Goal: Information Seeking & Learning: Learn about a topic

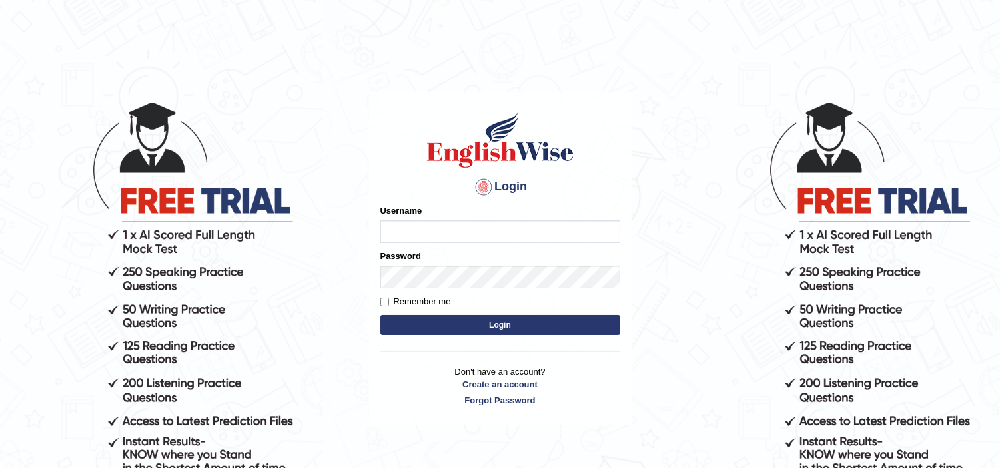
type input "jaspreet1991"
click at [489, 332] on button "Login" at bounding box center [500, 325] width 240 height 20
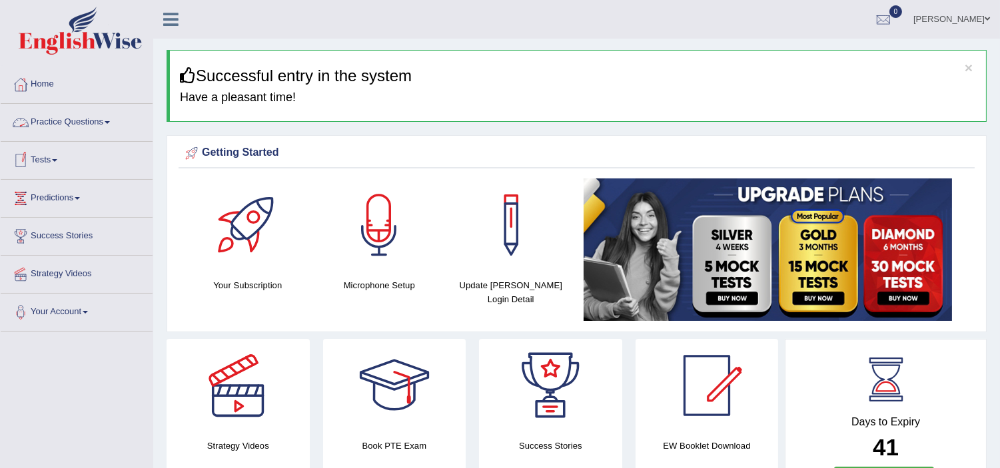
click at [42, 156] on link "Tests" at bounding box center [77, 158] width 152 height 33
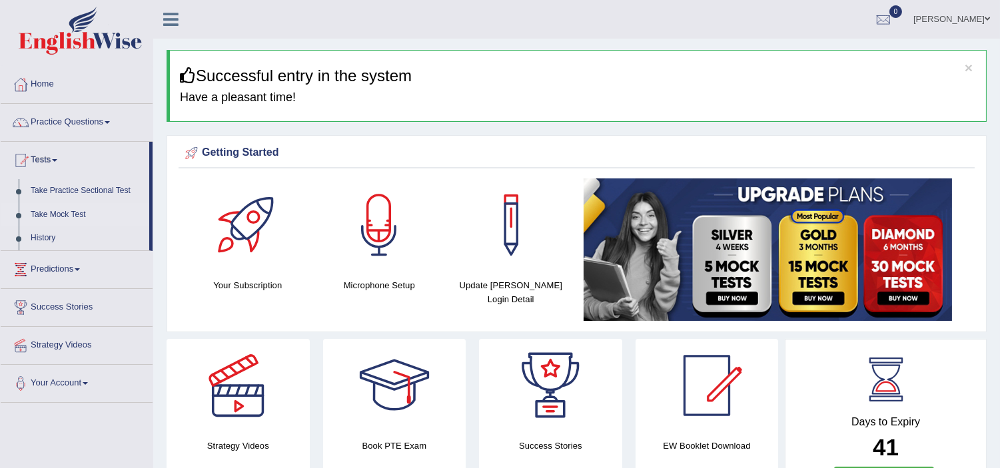
click at [61, 217] on link "Take Mock Test" at bounding box center [87, 215] width 125 height 24
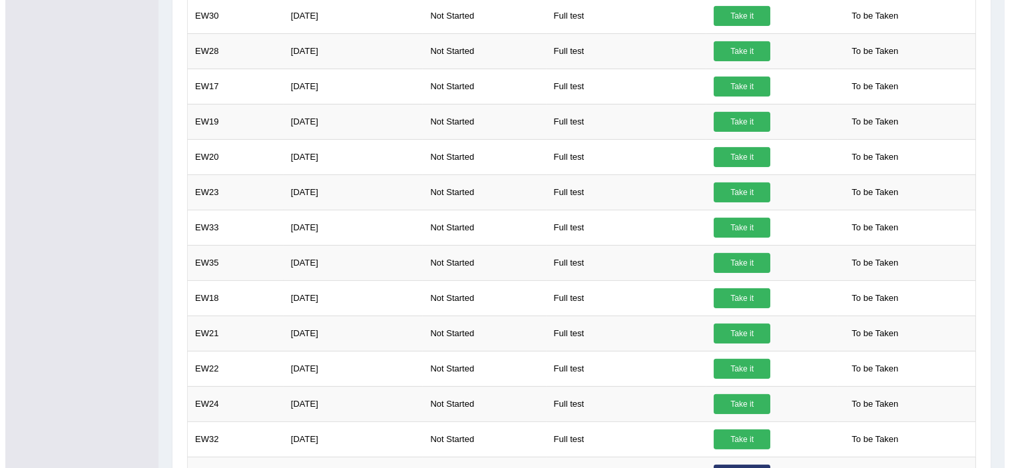
scroll to position [776, 0]
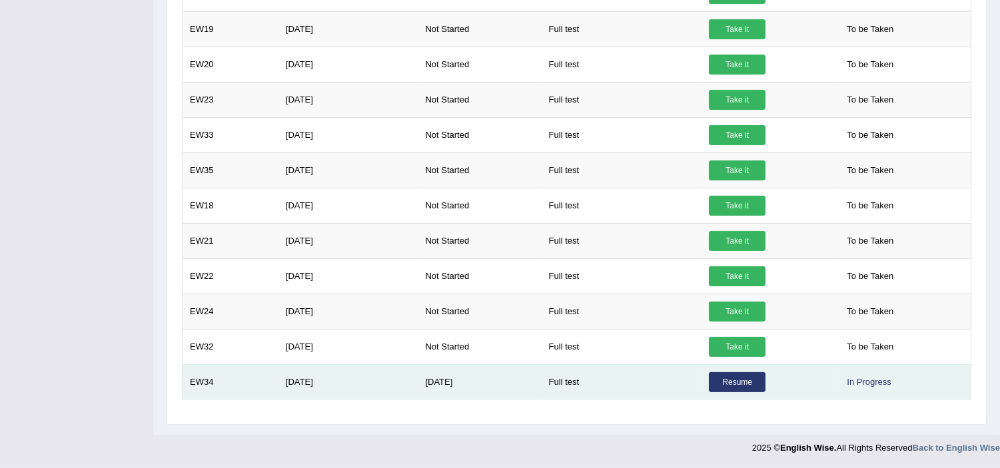
click at [736, 384] on link "Resume" at bounding box center [737, 382] width 57 height 20
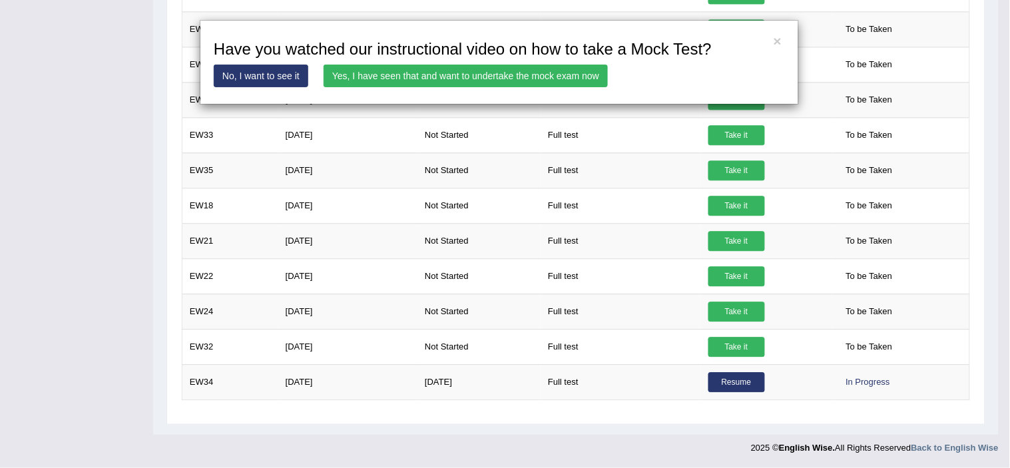
click at [483, 74] on link "Yes, I have seen that and want to undertake the mock exam now" at bounding box center [466, 76] width 284 height 23
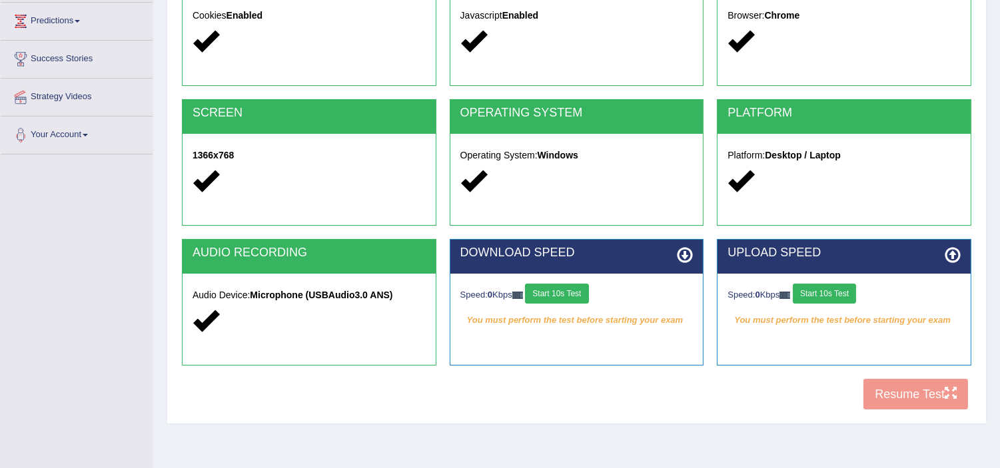
scroll to position [206, 0]
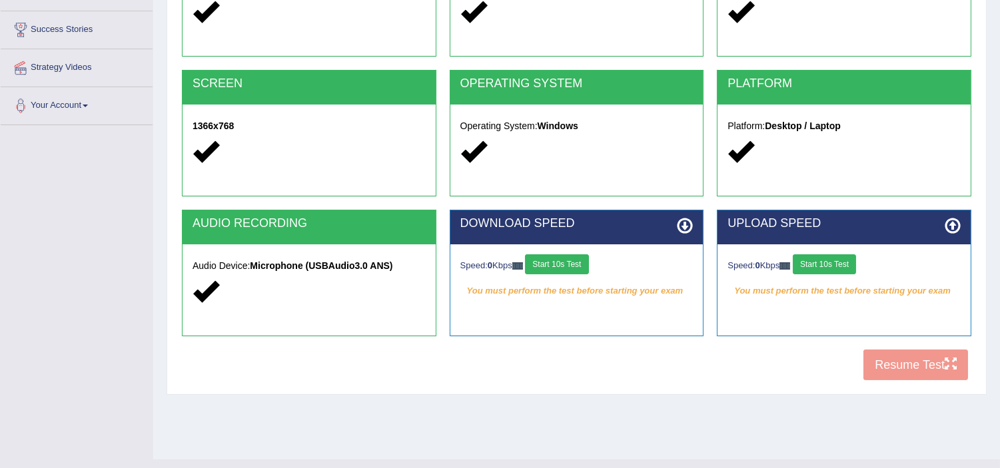
click at [569, 270] on button "Start 10s Test" at bounding box center [556, 264] width 63 height 20
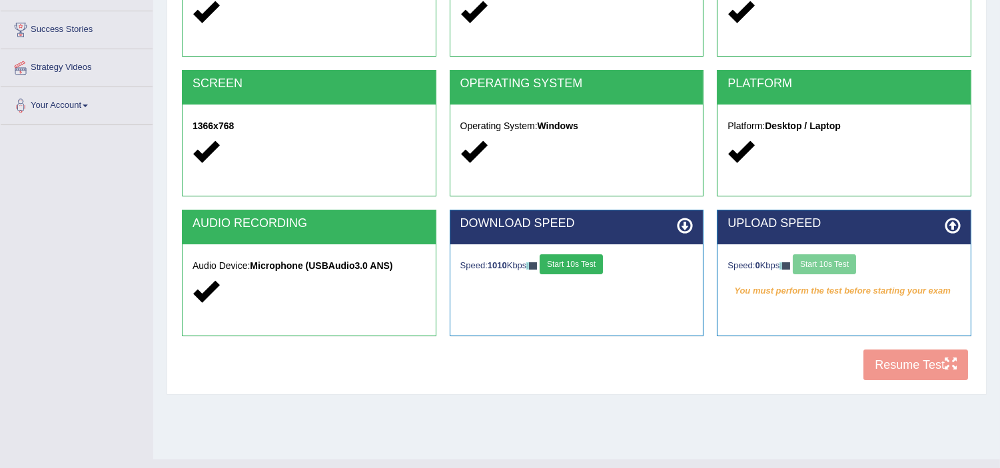
click at [813, 266] on div "Speed: 0 Kbps Start 10s Test" at bounding box center [843, 265] width 233 height 23
click at [838, 264] on button "Start 10s Test" at bounding box center [823, 264] width 63 height 20
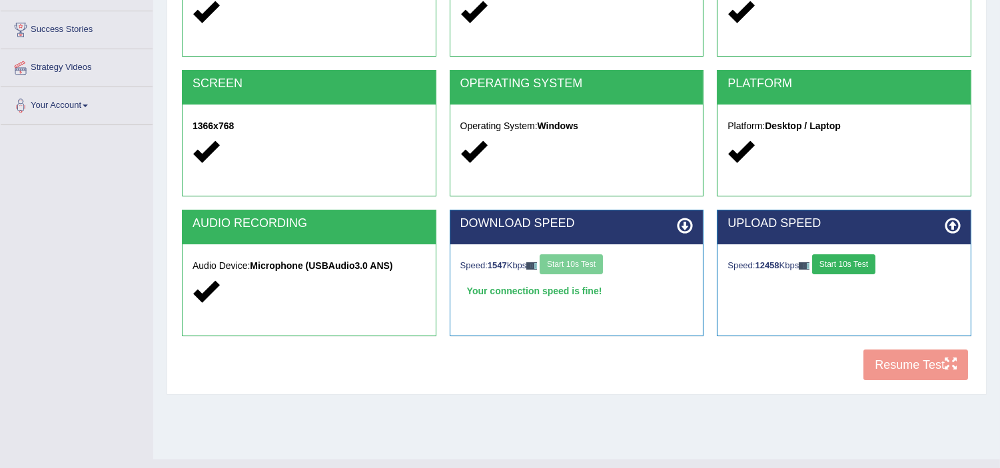
click at [887, 368] on div "COOKIES Cookies Enabled JAVASCRIPT Javascript Enabled BROWSER Browser: Chrome S…" at bounding box center [576, 159] width 796 height 458
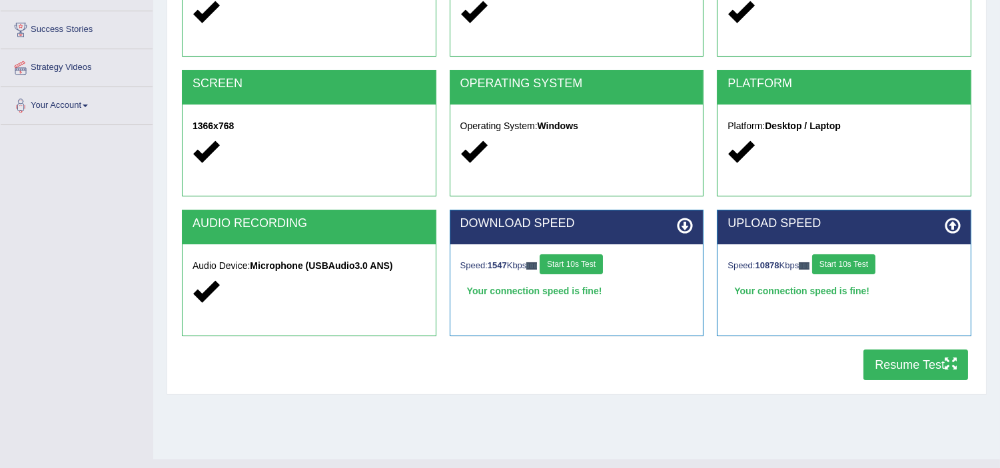
click at [887, 368] on button "Resume Test" at bounding box center [915, 365] width 105 height 31
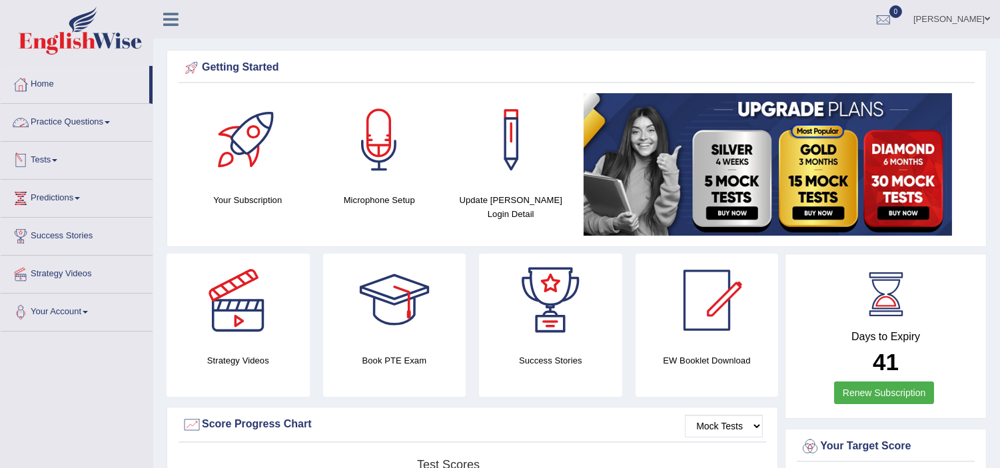
click at [67, 124] on link "Practice Questions" at bounding box center [77, 120] width 152 height 33
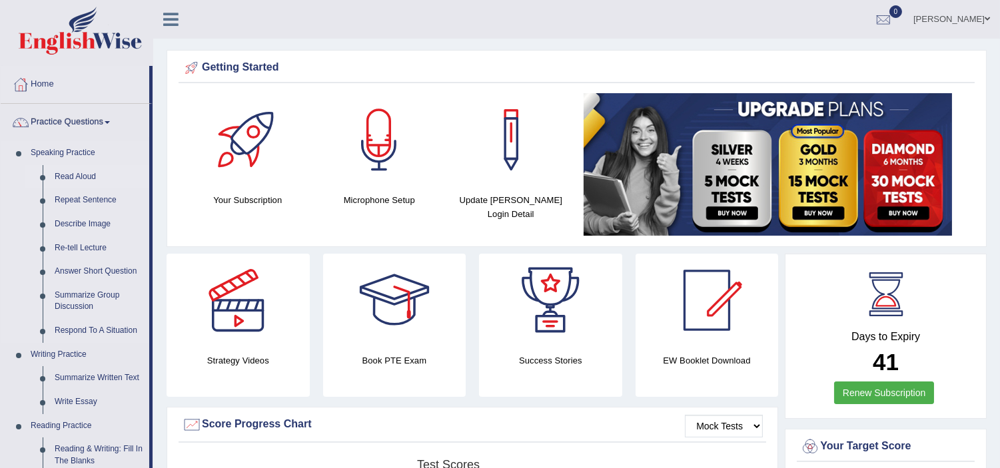
click at [72, 177] on link "Read Aloud" at bounding box center [99, 177] width 101 height 24
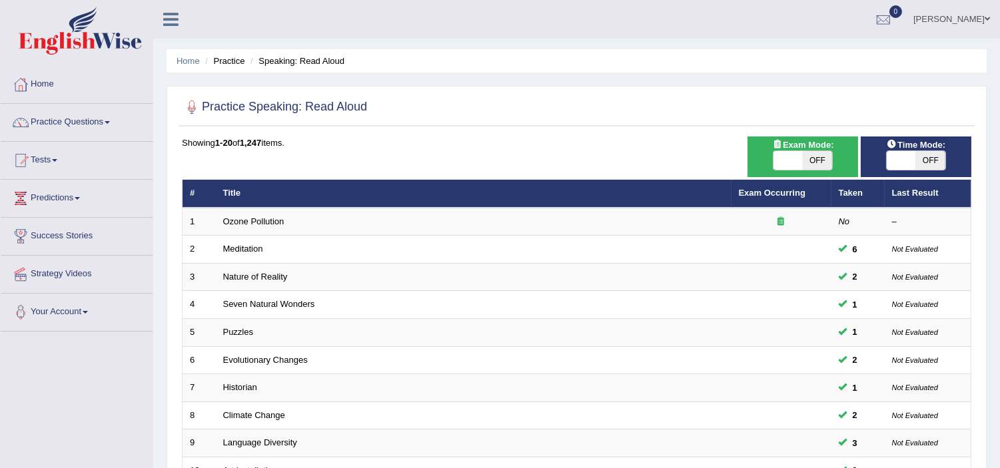
click at [946, 164] on div "ON OFF" at bounding box center [915, 161] width 97 height 20
click at [941, 158] on span "OFF" at bounding box center [930, 160] width 29 height 19
checkbox input "true"
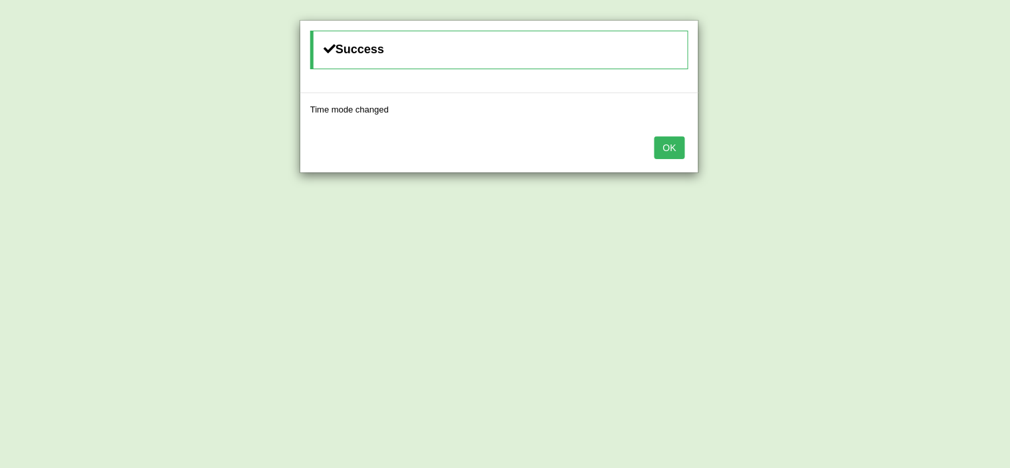
click at [663, 151] on button "OK" at bounding box center [670, 148] width 31 height 23
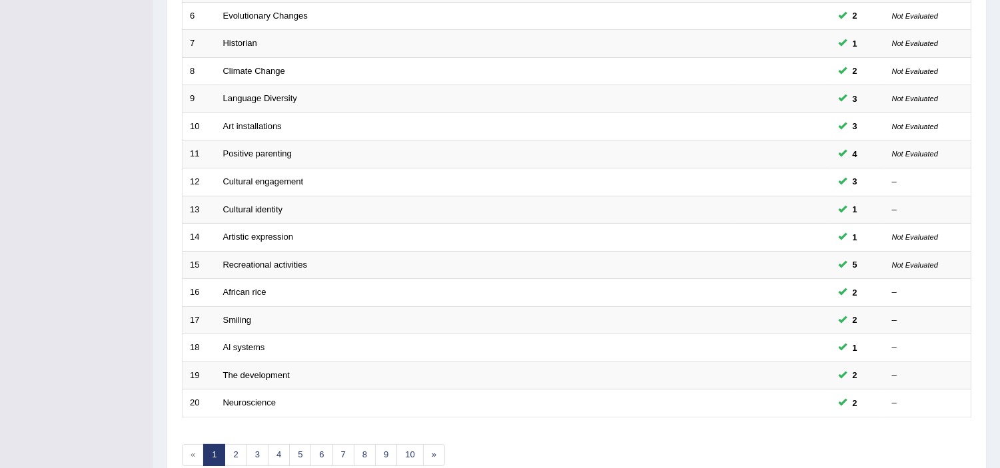
scroll to position [414, 0]
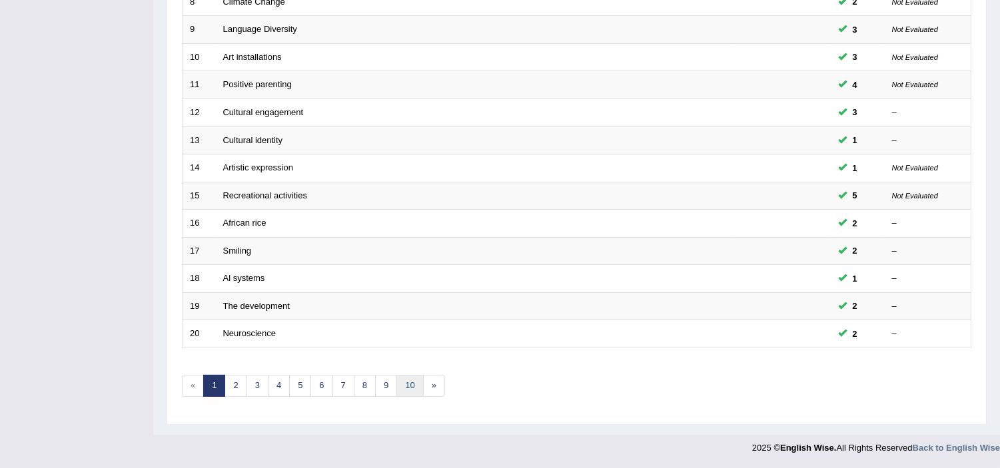
click at [420, 383] on link "10" at bounding box center [409, 386] width 27 height 22
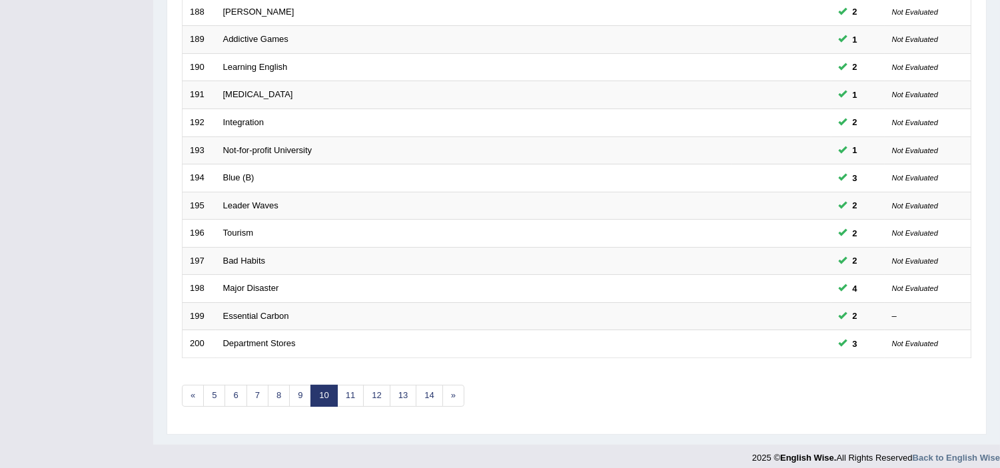
scroll to position [414, 0]
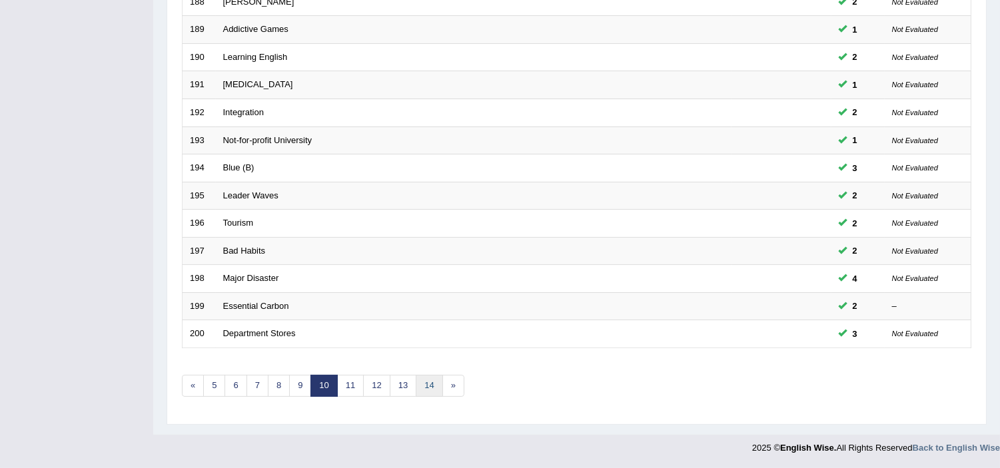
click at [430, 389] on link "14" at bounding box center [429, 386] width 27 height 22
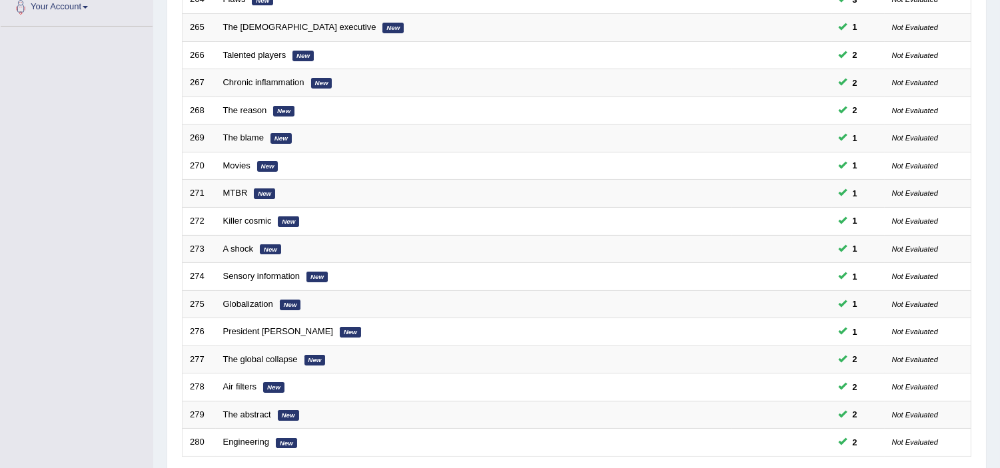
scroll to position [414, 0]
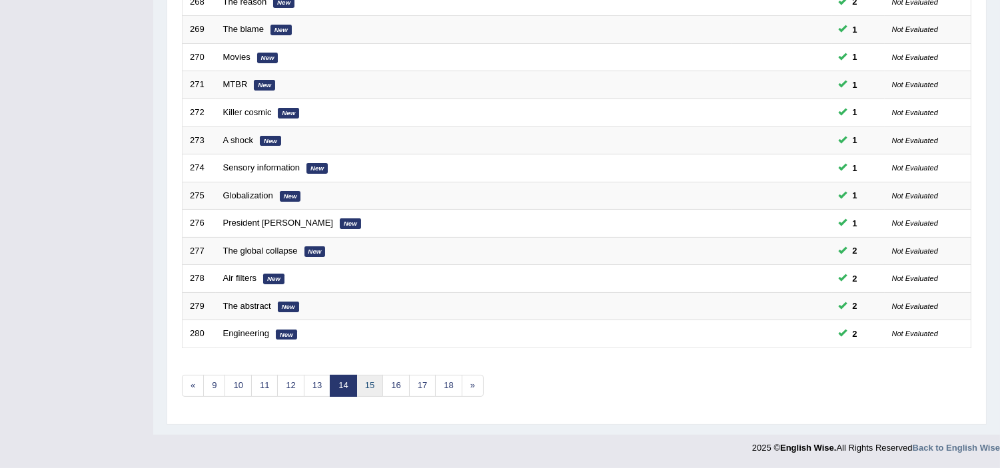
click at [372, 386] on link "15" at bounding box center [369, 386] width 27 height 22
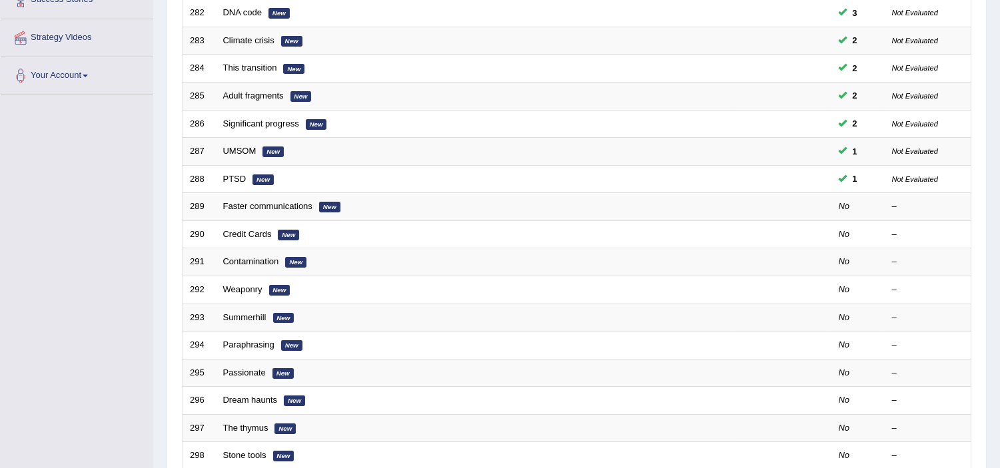
scroll to position [296, 0]
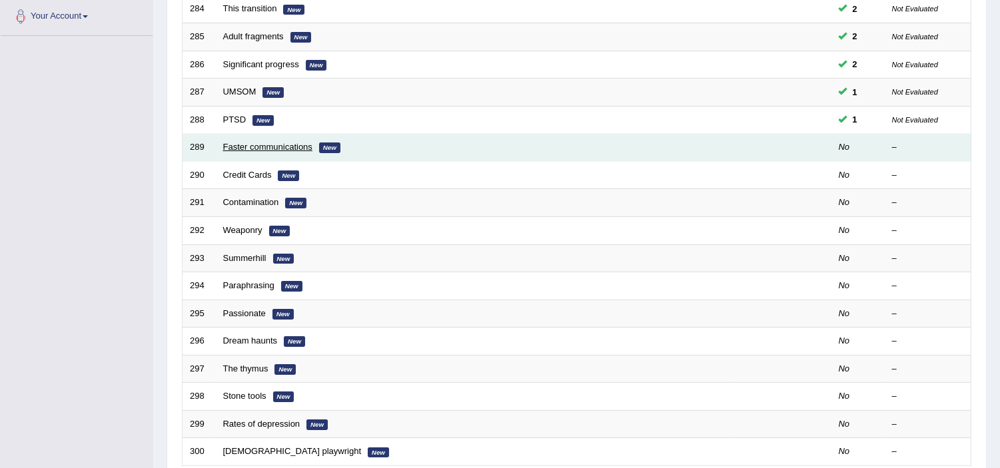
click at [301, 147] on link "Faster communications" at bounding box center [267, 147] width 89 height 10
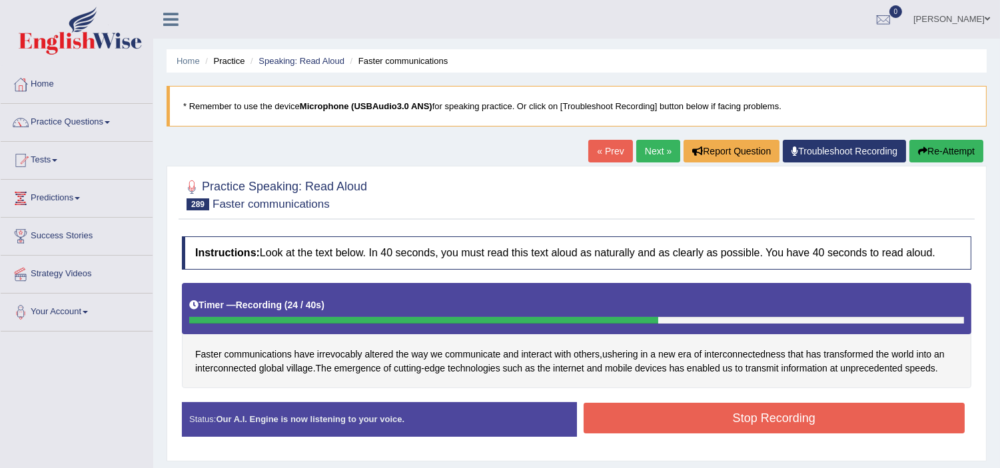
click at [677, 423] on button "Stop Recording" at bounding box center [774, 418] width 382 height 31
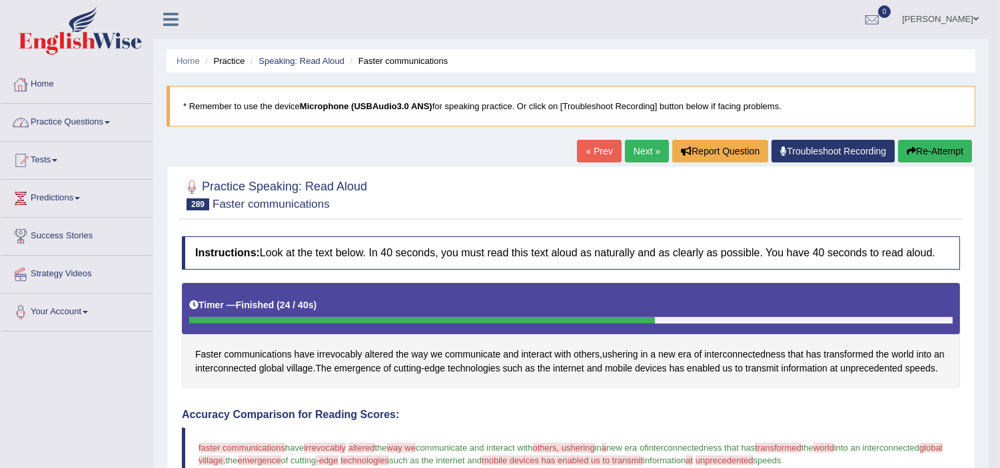
click at [90, 123] on link "Practice Questions" at bounding box center [77, 120] width 152 height 33
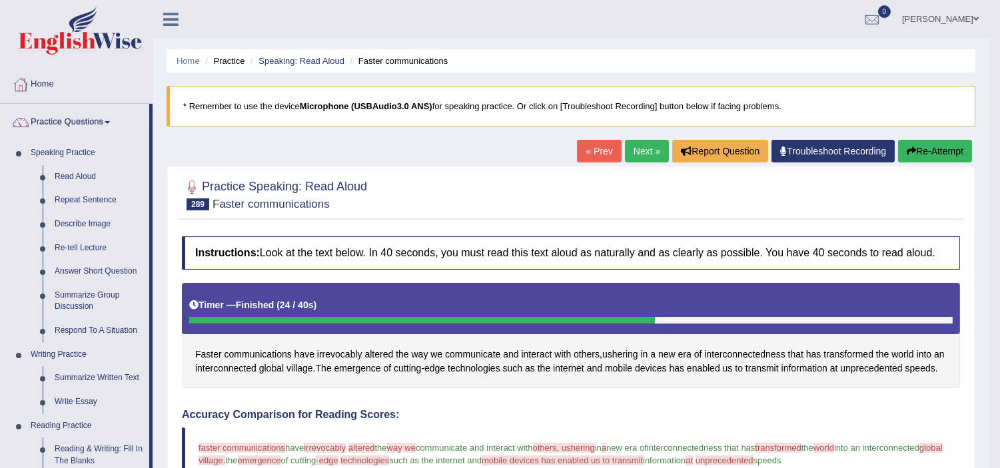
click at [935, 149] on button "Re-Attempt" at bounding box center [935, 151] width 74 height 23
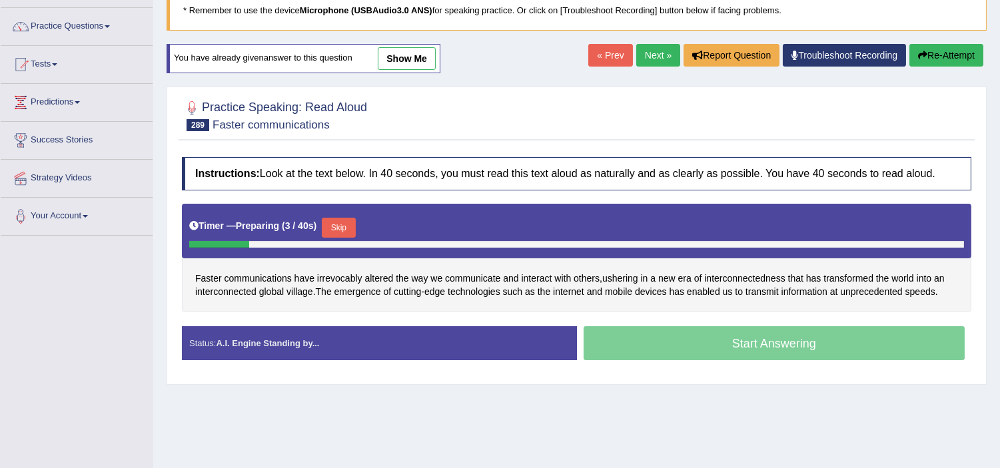
scroll to position [118, 0]
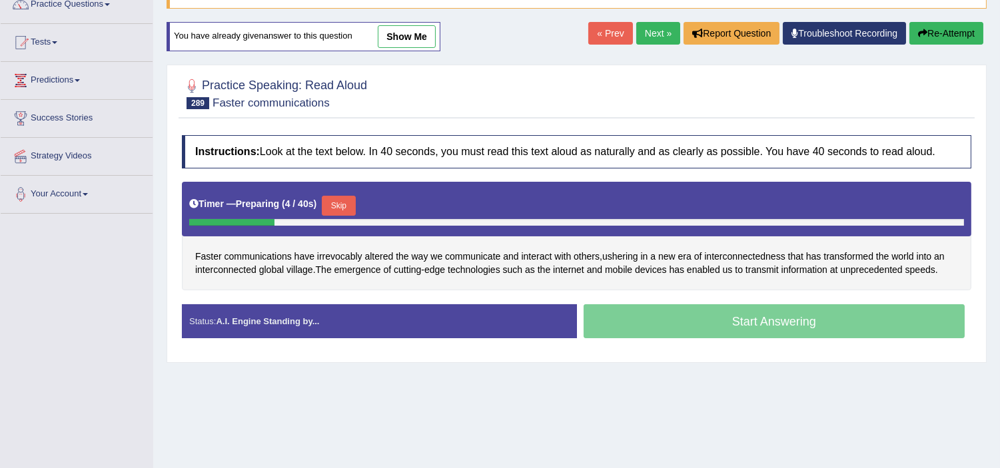
click at [335, 202] on button "Skip" at bounding box center [338, 206] width 33 height 20
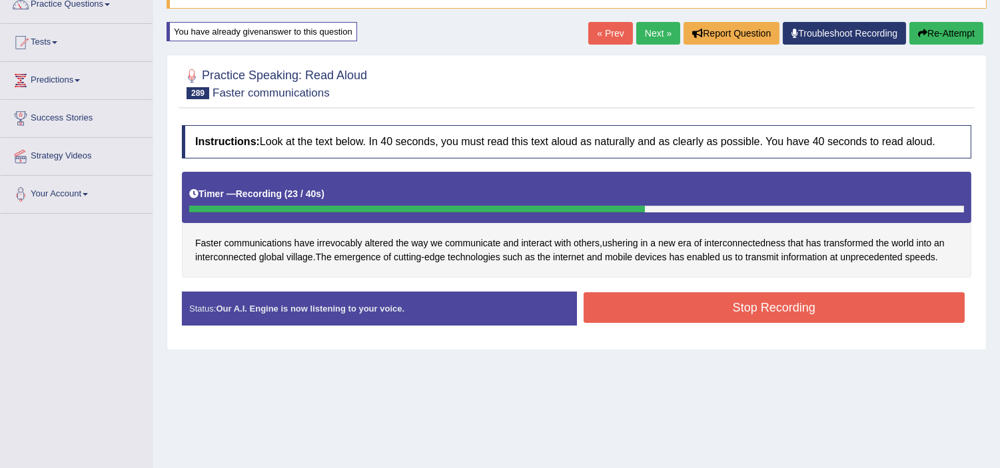
click at [644, 304] on button "Stop Recording" at bounding box center [774, 307] width 382 height 31
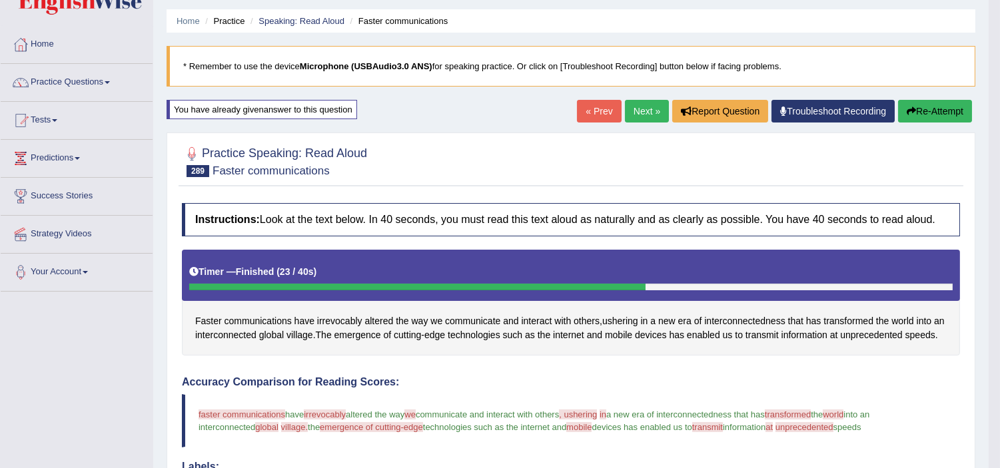
scroll to position [39, 0]
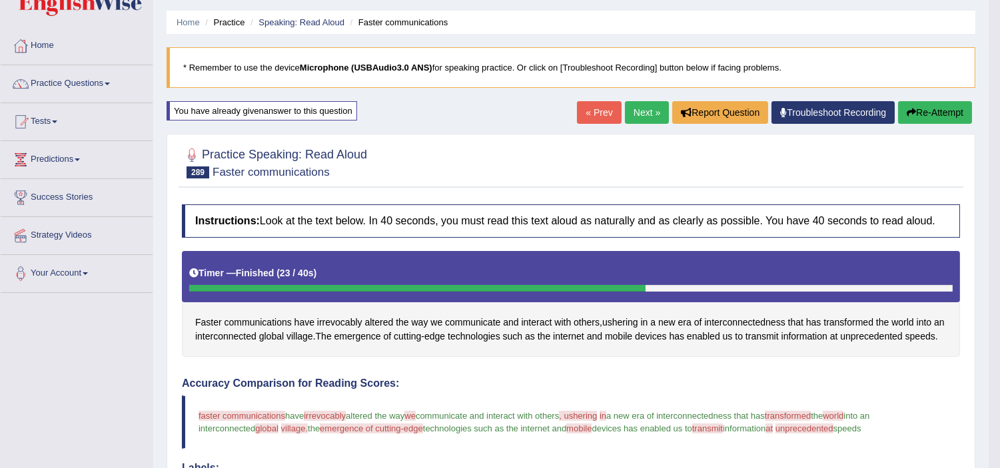
click at [636, 110] on link "Next »" at bounding box center [647, 112] width 44 height 23
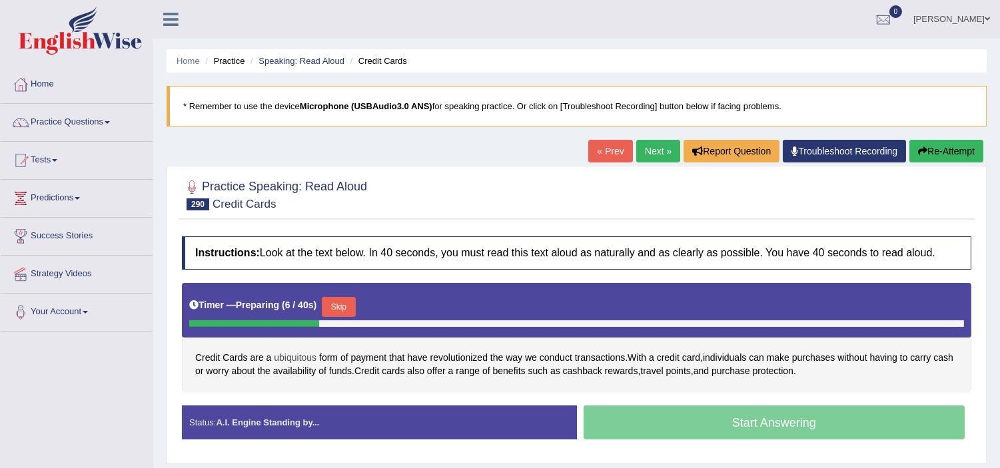
click at [289, 357] on span "ubiquitous" at bounding box center [295, 358] width 43 height 14
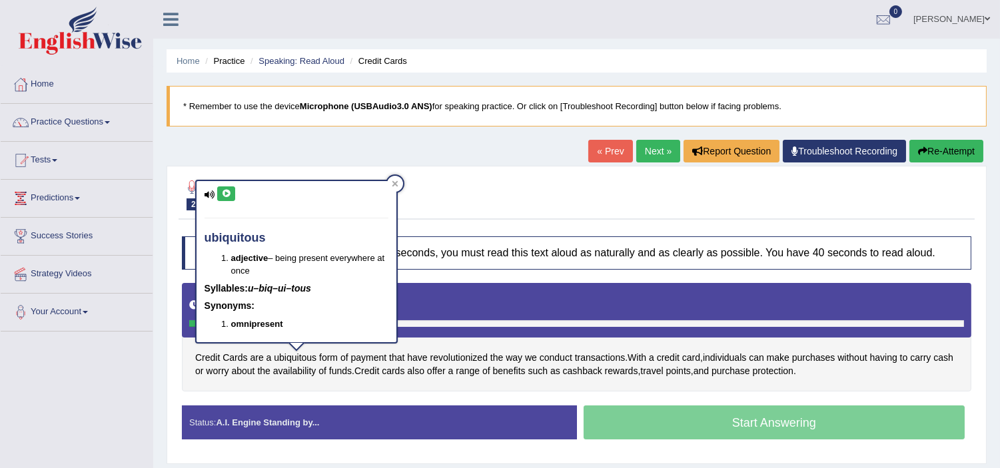
click at [228, 193] on icon at bounding box center [226, 194] width 10 height 8
click at [396, 178] on div at bounding box center [395, 184] width 16 height 16
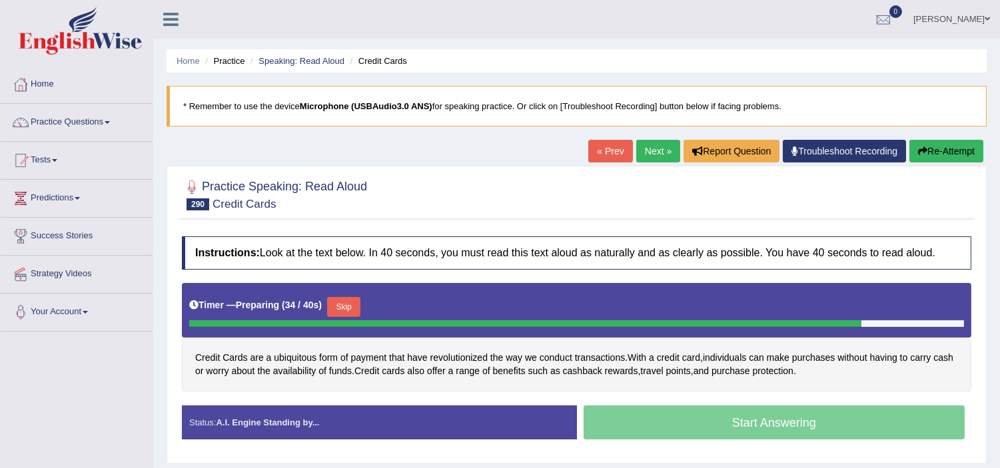
click at [340, 307] on button "Skip" at bounding box center [343, 307] width 33 height 20
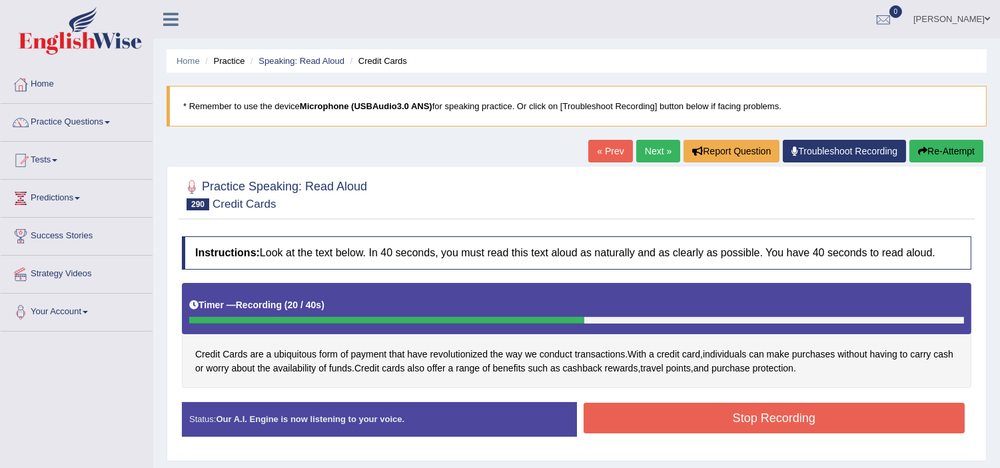
click at [629, 418] on button "Stop Recording" at bounding box center [774, 418] width 382 height 31
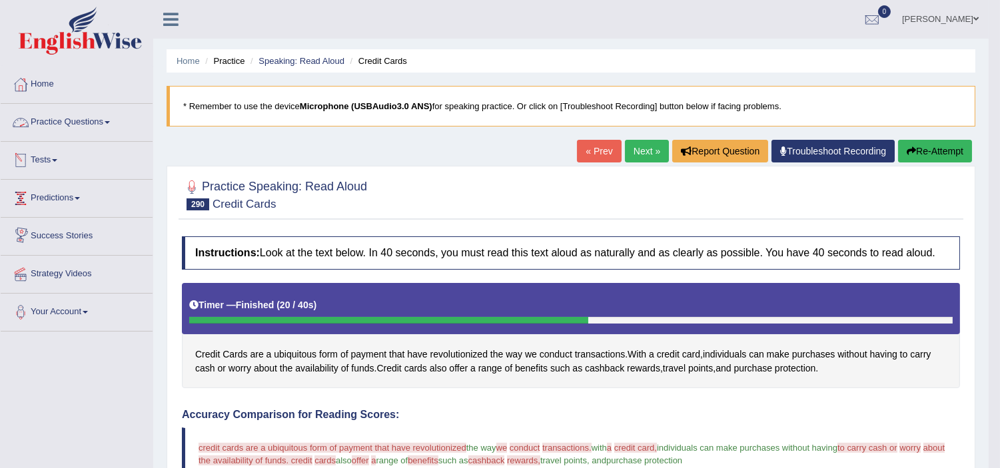
click at [67, 121] on link "Practice Questions" at bounding box center [77, 120] width 152 height 33
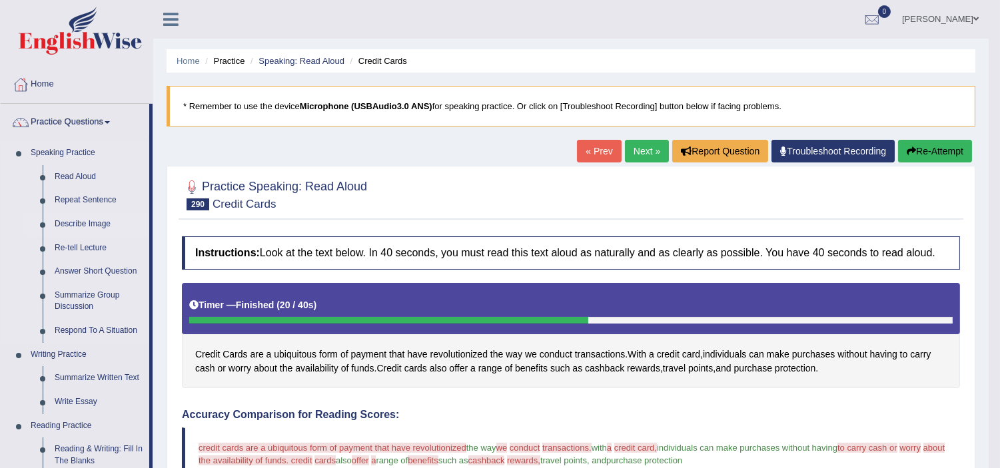
click at [80, 222] on link "Describe Image" at bounding box center [99, 224] width 101 height 24
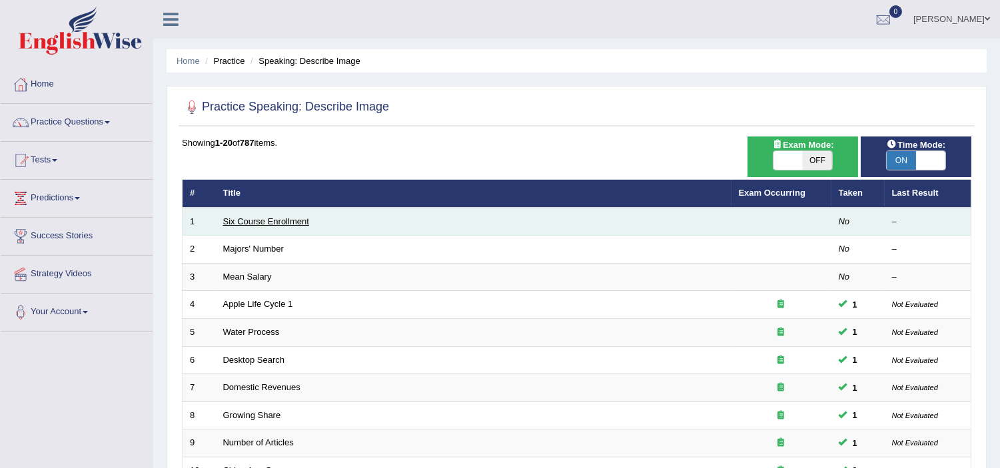
click at [298, 220] on link "Six Course Enrollment" at bounding box center [266, 221] width 86 height 10
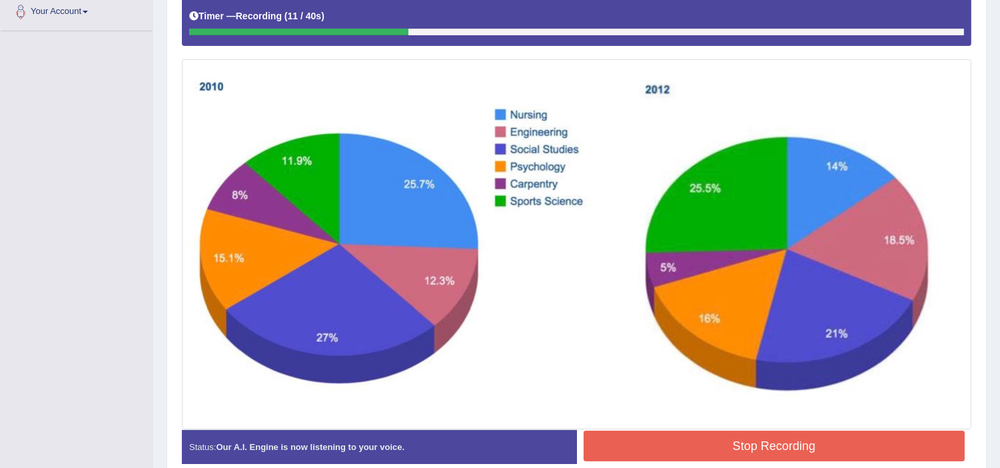
scroll to position [322, 0]
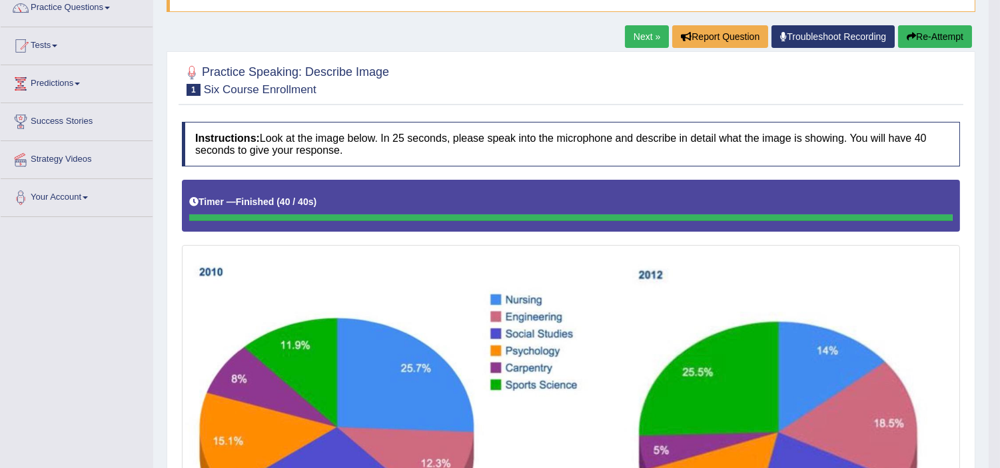
scroll to position [0, 0]
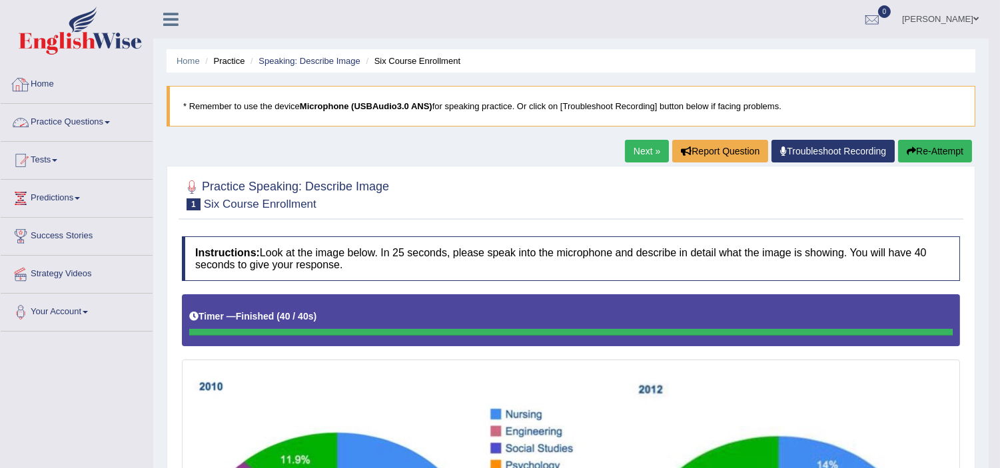
click at [85, 122] on link "Practice Questions" at bounding box center [77, 120] width 152 height 33
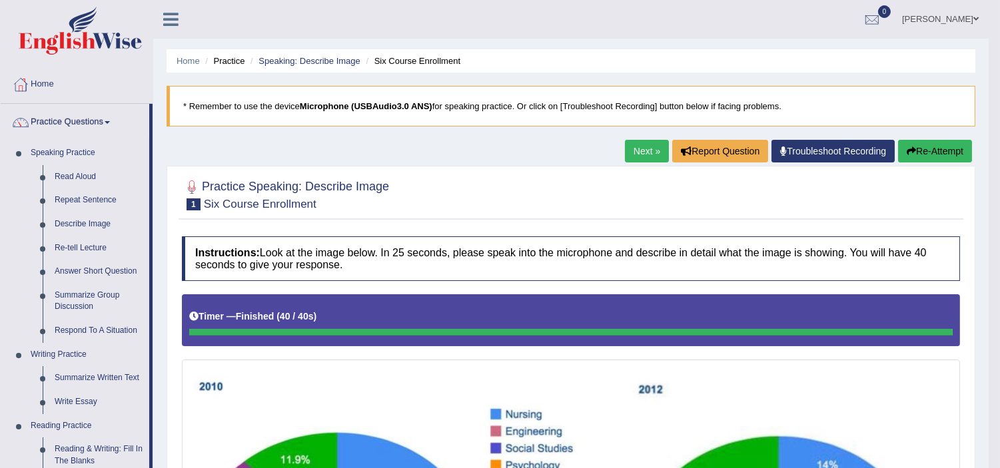
click at [913, 150] on button "Re-Attempt" at bounding box center [935, 151] width 74 height 23
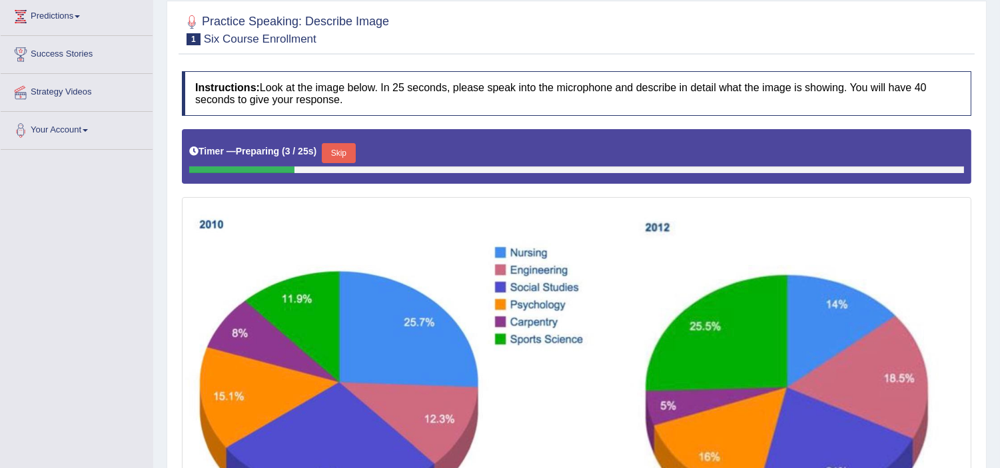
scroll to position [207, 0]
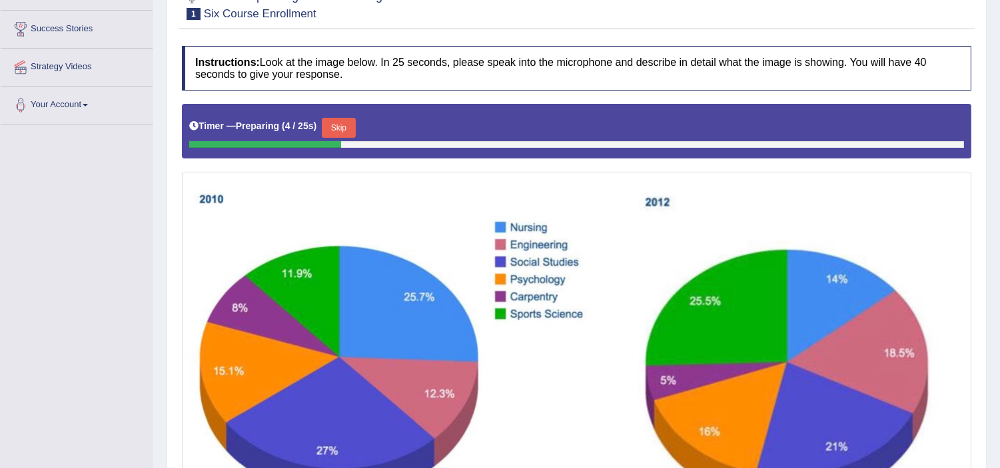
click at [344, 130] on button "Skip" at bounding box center [338, 128] width 33 height 20
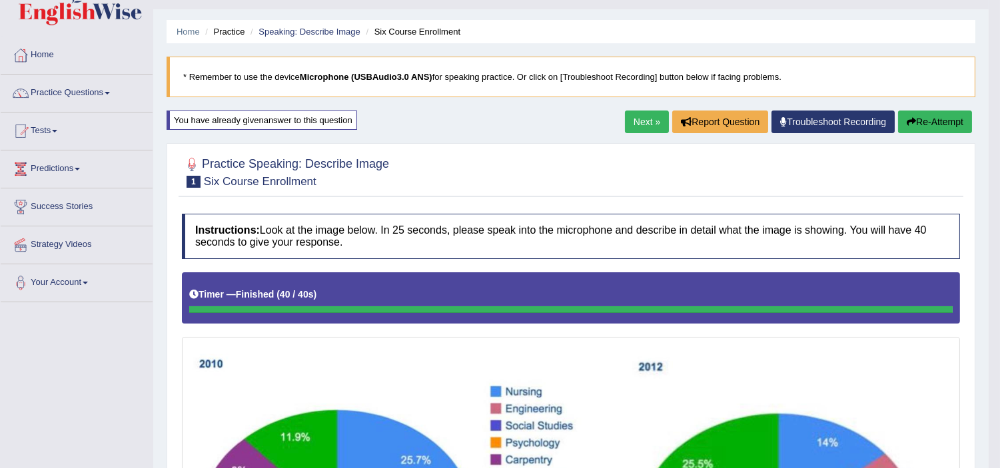
scroll to position [0, 0]
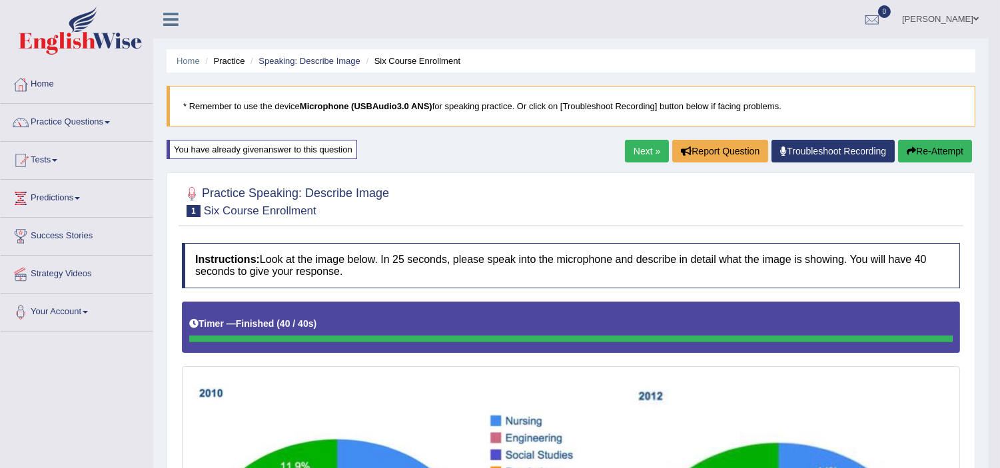
click at [922, 150] on button "Re-Attempt" at bounding box center [935, 151] width 74 height 23
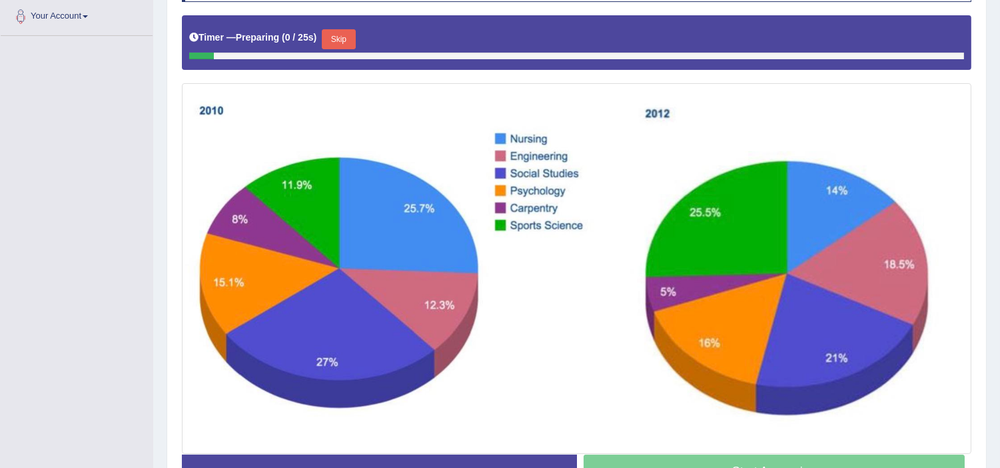
scroll to position [315, 0]
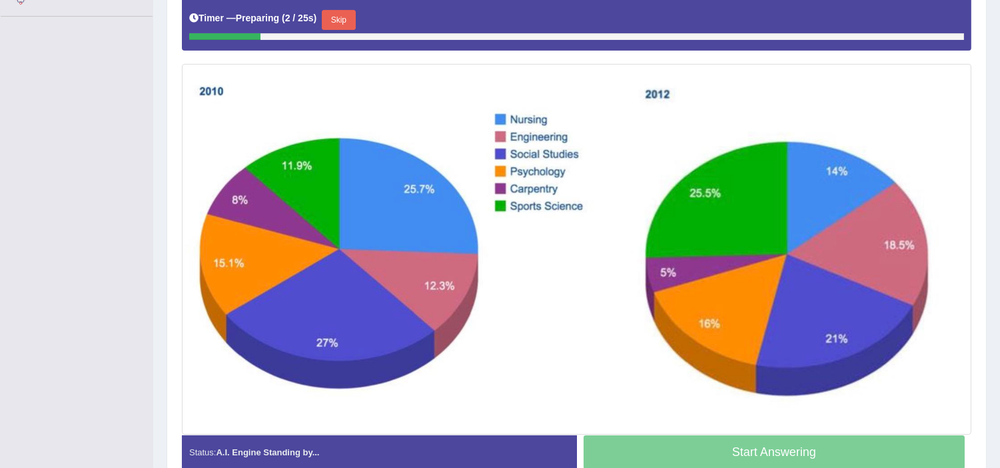
click at [344, 21] on button "Skip" at bounding box center [338, 20] width 33 height 20
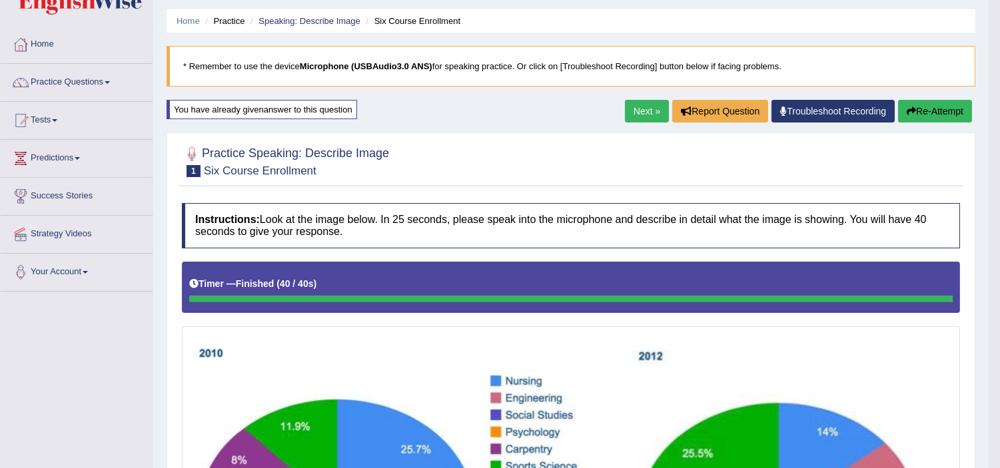
scroll to position [0, 0]
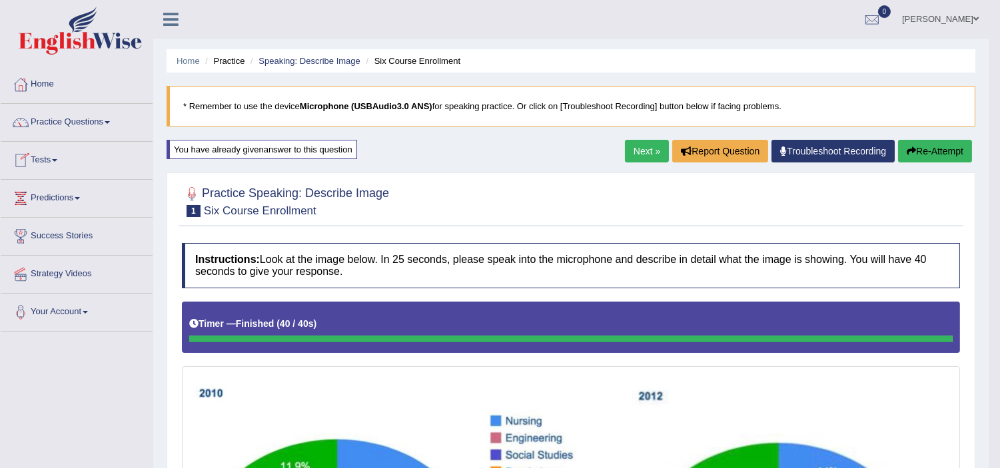
click at [59, 117] on link "Practice Questions" at bounding box center [77, 120] width 152 height 33
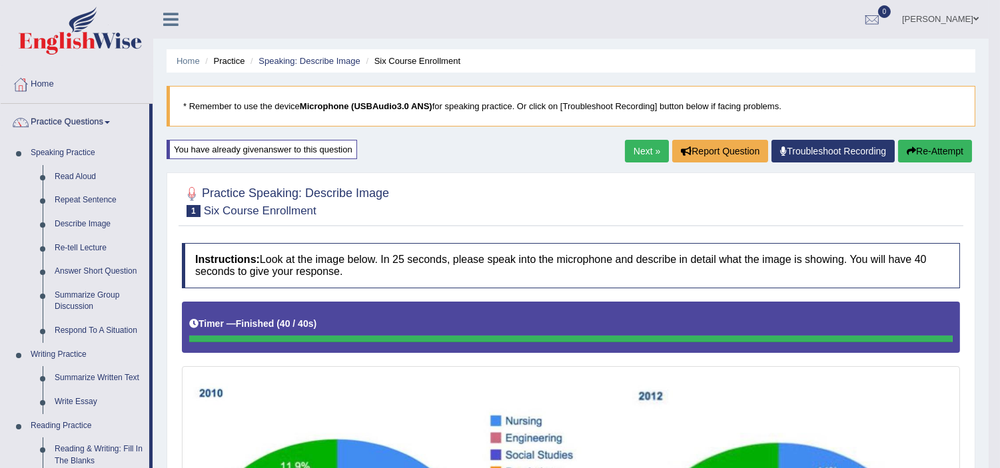
click at [643, 149] on link "Next »" at bounding box center [647, 151] width 44 height 23
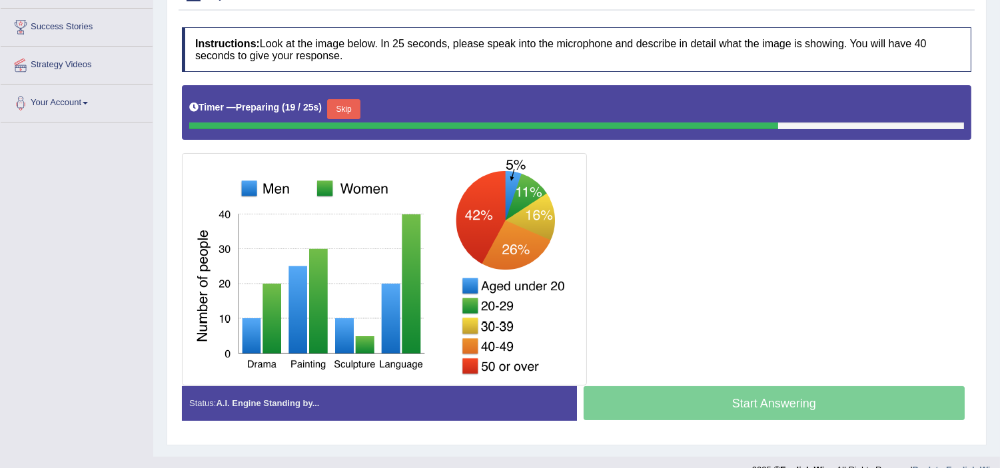
scroll to position [230, 0]
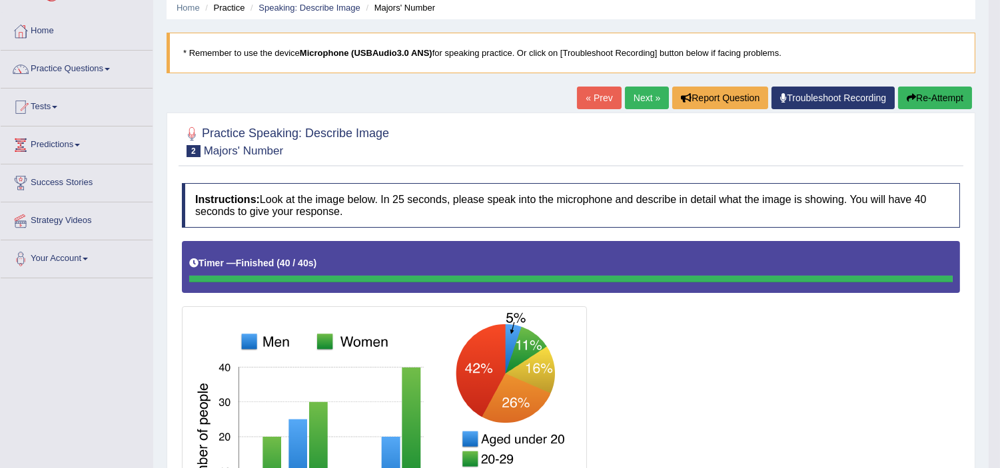
scroll to position [0, 0]
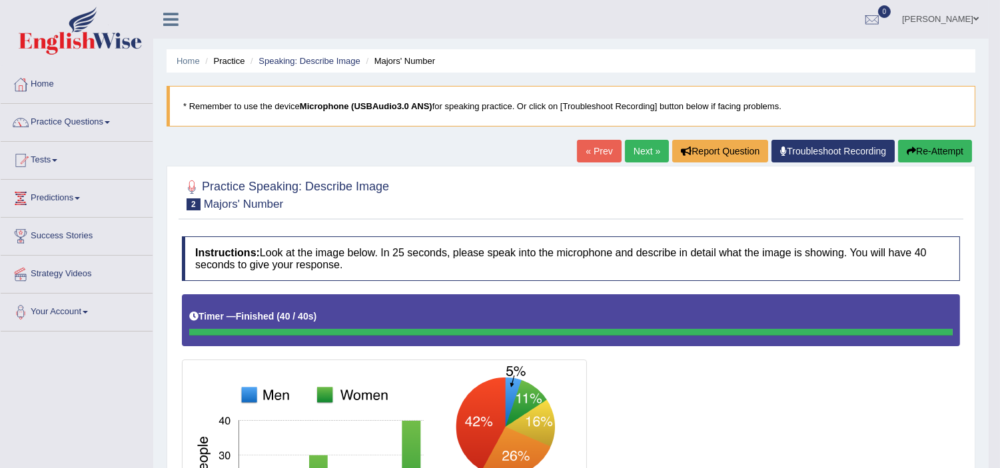
click at [54, 123] on link "Practice Questions" at bounding box center [77, 120] width 152 height 33
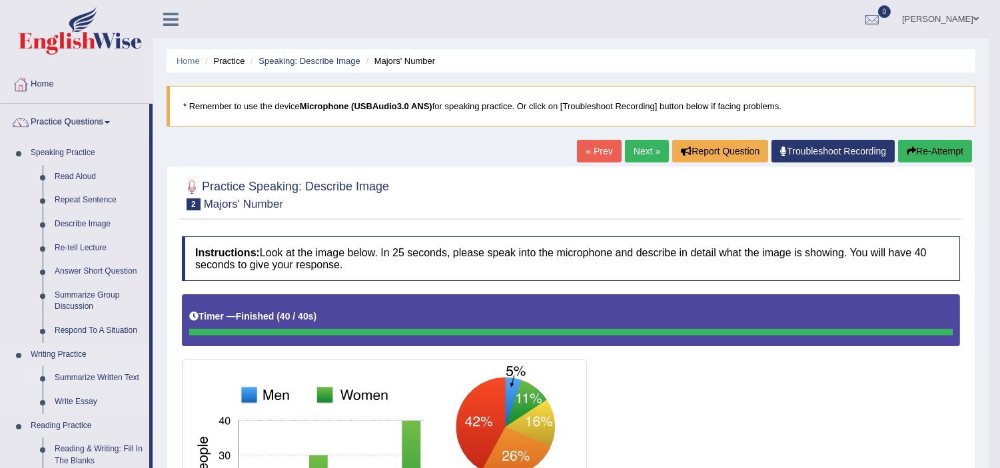
click at [108, 376] on link "Summarize Written Text" at bounding box center [99, 378] width 101 height 24
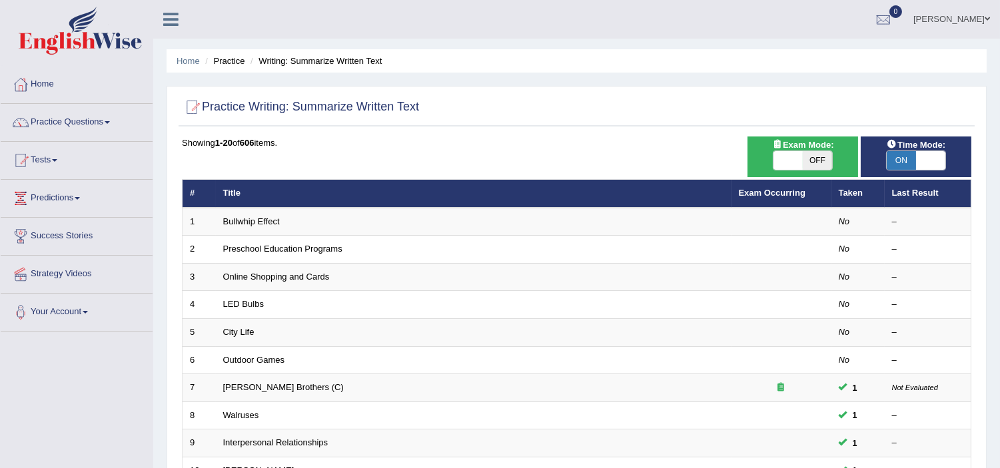
click at [810, 158] on span "OFF" at bounding box center [816, 160] width 29 height 19
checkbox input "true"
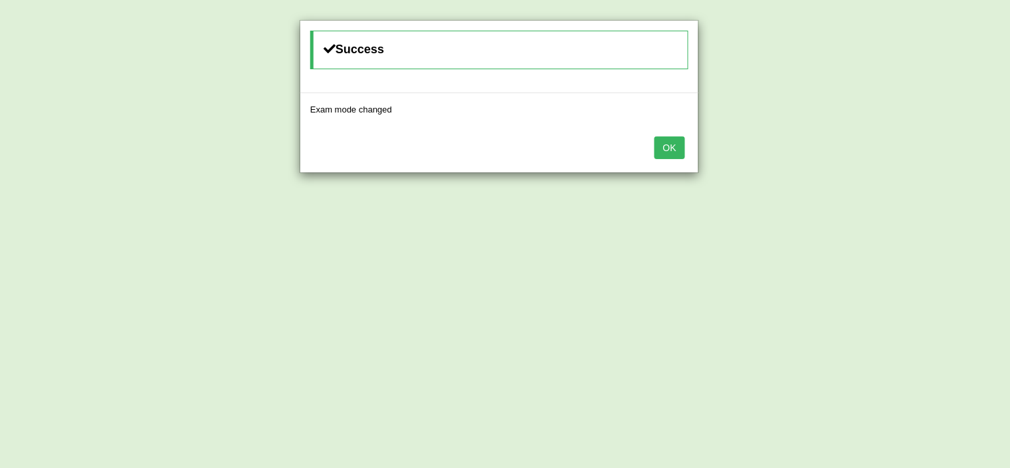
click at [668, 145] on button "OK" at bounding box center [670, 148] width 31 height 23
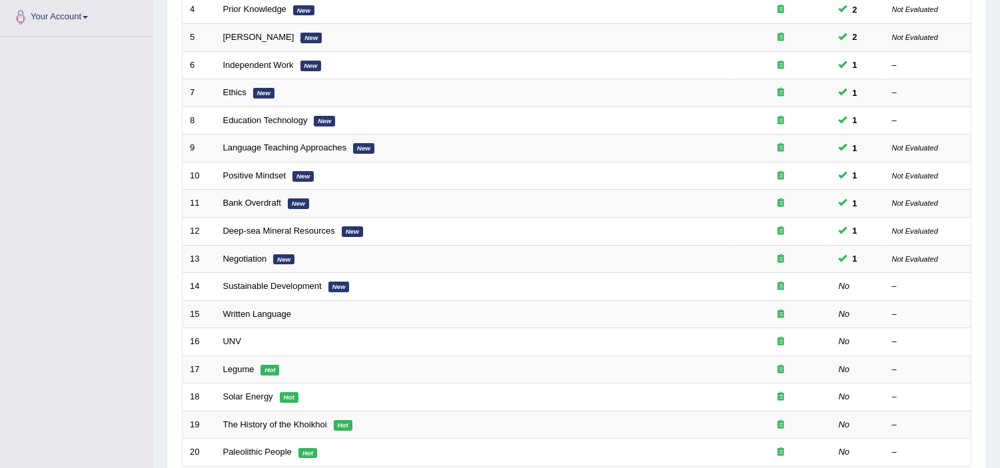
scroll to position [414, 0]
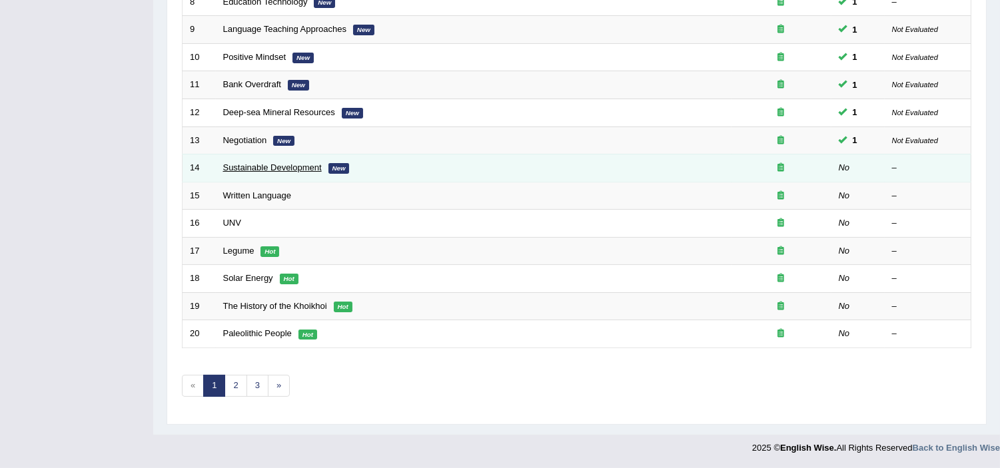
click at [303, 168] on link "Sustainable Development" at bounding box center [272, 167] width 99 height 10
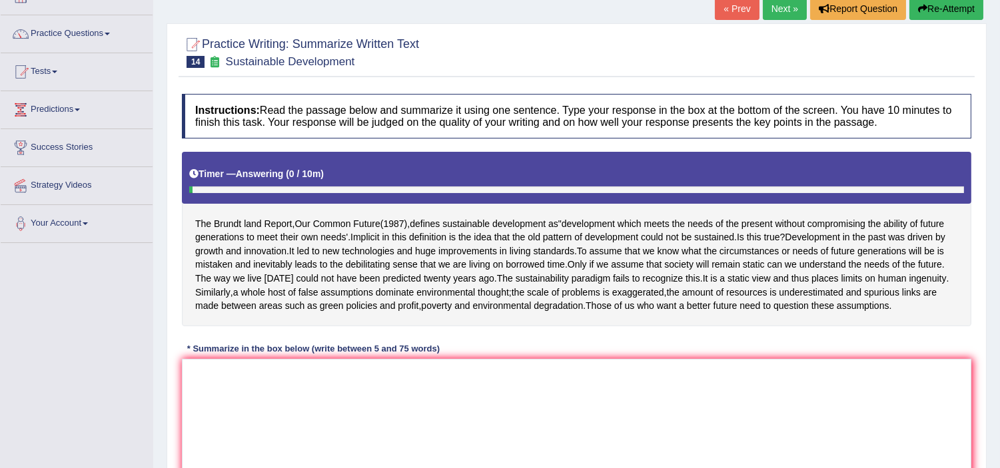
scroll to position [118, 0]
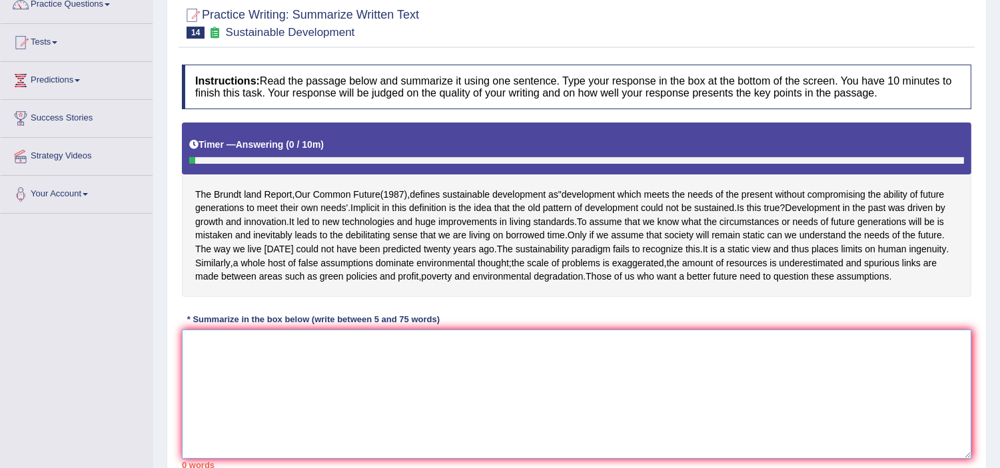
click at [233, 380] on textarea at bounding box center [576, 394] width 789 height 129
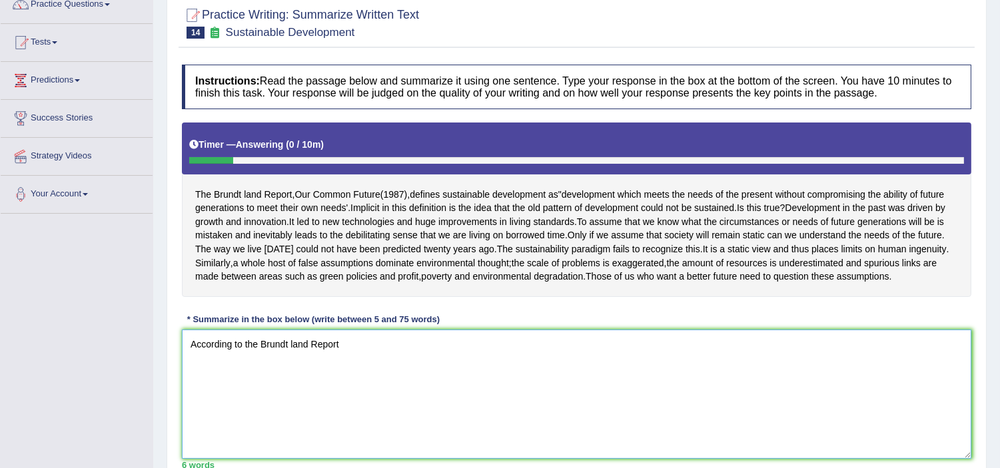
click at [290, 369] on textarea "According to the Brundt land Report" at bounding box center [576, 394] width 789 height 129
click at [360, 393] on textarea "According to the Brundt land Report" at bounding box center [576, 394] width 789 height 129
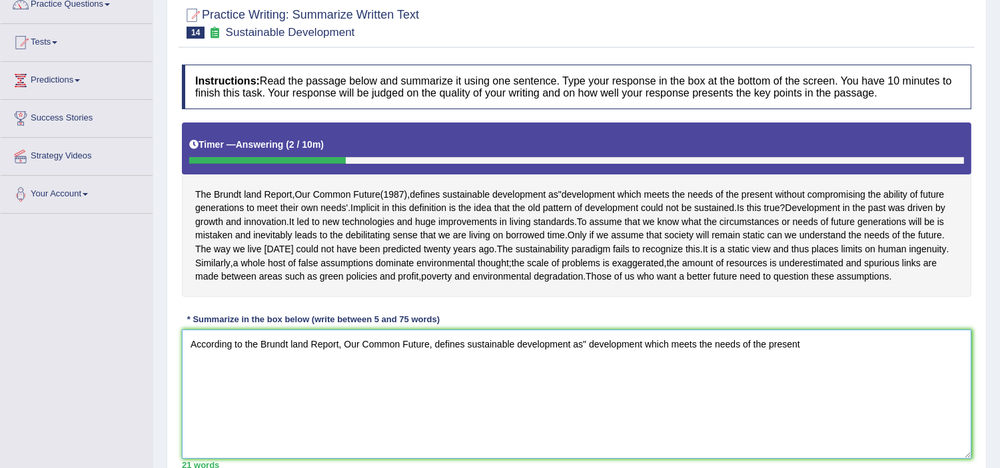
click at [587, 371] on textarea "According to the Brundt land Report, Our Common Future, defines sustainable dev…" at bounding box center [576, 394] width 789 height 129
click at [578, 373] on textarea "According to the Brundt land Report, Our Common Future, defines sustainable dev…" at bounding box center [576, 394] width 789 height 129
click at [580, 374] on textarea "According to the Brundt land Report, Our Common Future, defines sustainable dev…" at bounding box center [576, 394] width 789 height 129
click at [463, 373] on textarea "According to the Brundt land Report, Our Common Future, defines sustainable dev…" at bounding box center [576, 394] width 789 height 129
click at [548, 370] on textarea "According to the Brundt land Report, Our Common Future, sustainable development…" at bounding box center [576, 394] width 789 height 129
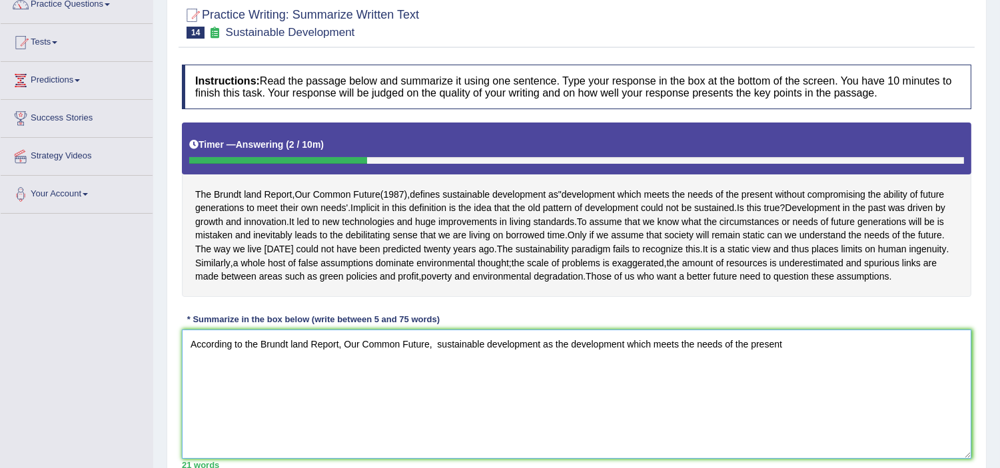
click at [542, 372] on textarea "According to the Brundt land Report, Our Common Future, sustainable development…" at bounding box center [576, 394] width 789 height 129
click at [553, 373] on textarea "According to the Brundt land Report, Our Common Future, sustainable development…" at bounding box center [576, 394] width 789 height 129
click at [827, 375] on textarea "According to the Brundt land Report, Our Common Future, sustainable development…" at bounding box center [576, 394] width 789 height 129
click at [615, 371] on textarea "According to the Brundt land Report, Our Common Future, sustainable development…" at bounding box center [576, 394] width 789 height 129
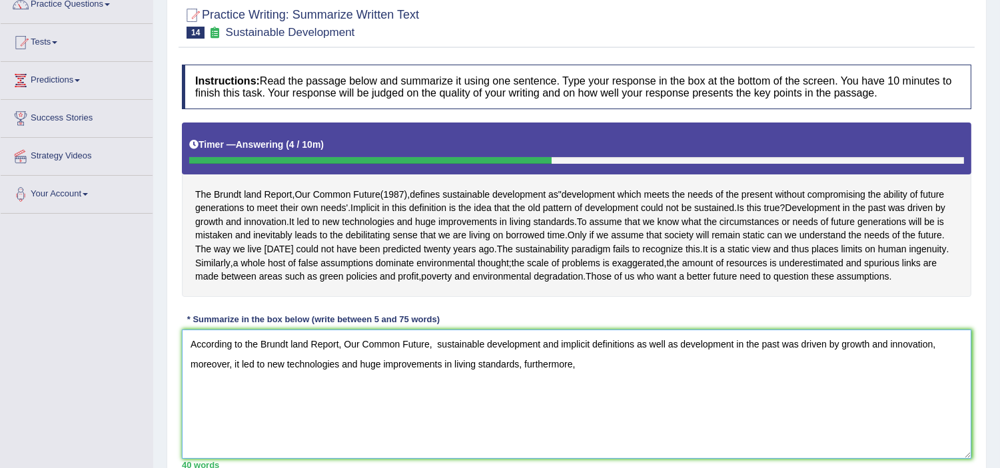
click at [787, 374] on textarea "According to the Brundt land Report, Our Common Future, sustainable development…" at bounding box center [576, 394] width 789 height 129
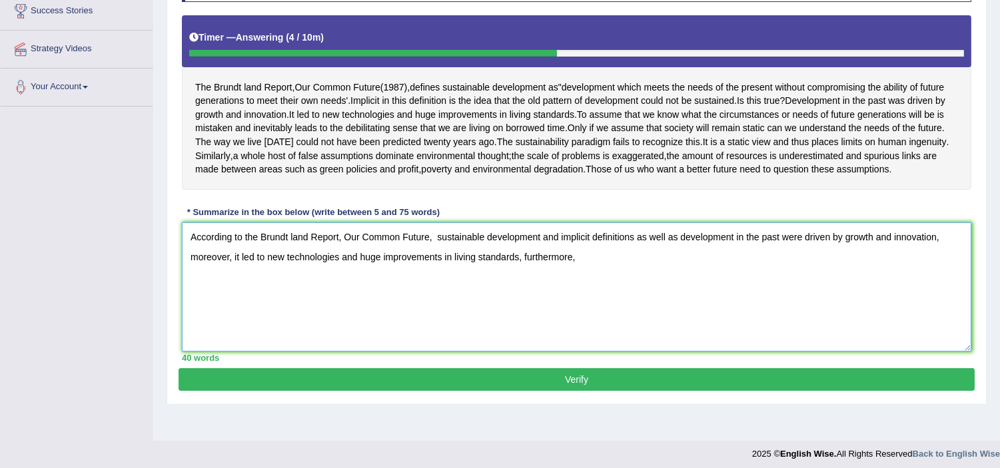
scroll to position [233, 0]
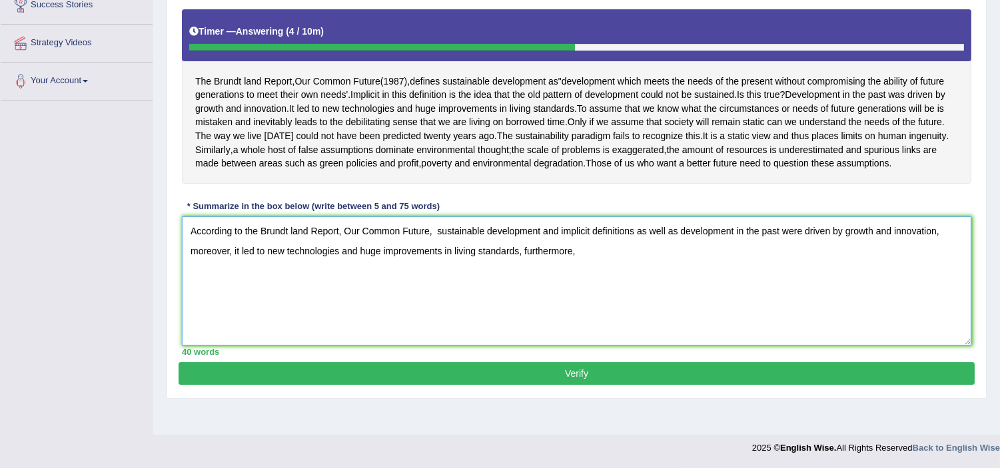
click at [511, 280] on textarea "According to the Brundt land Report, Our Common Future, sustainable development…" at bounding box center [576, 280] width 789 height 129
click at [591, 270] on textarea "According to the Brundt land Report, Our Common Future, sustainable development…" at bounding box center [576, 280] width 789 height 129
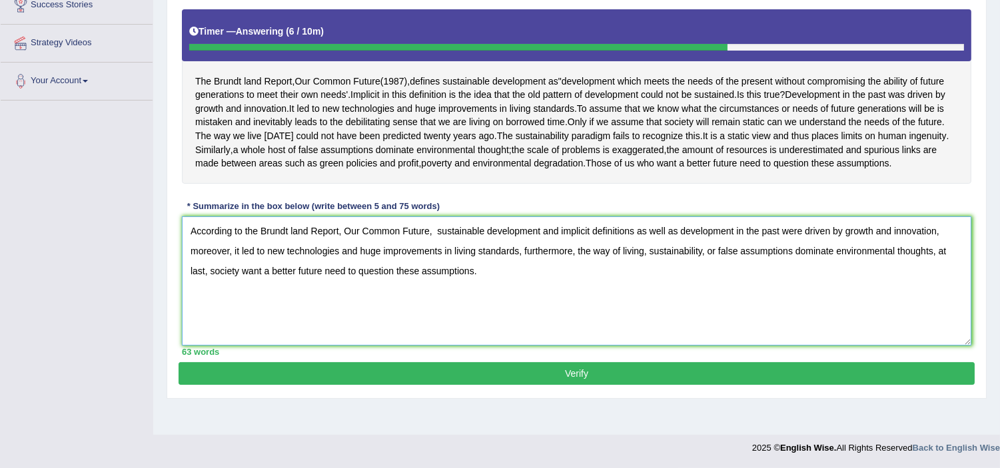
type textarea "According to the Brundt land Report, Our Common Future, sustainable development…"
click at [542, 385] on button "Verify" at bounding box center [576, 373] width 796 height 23
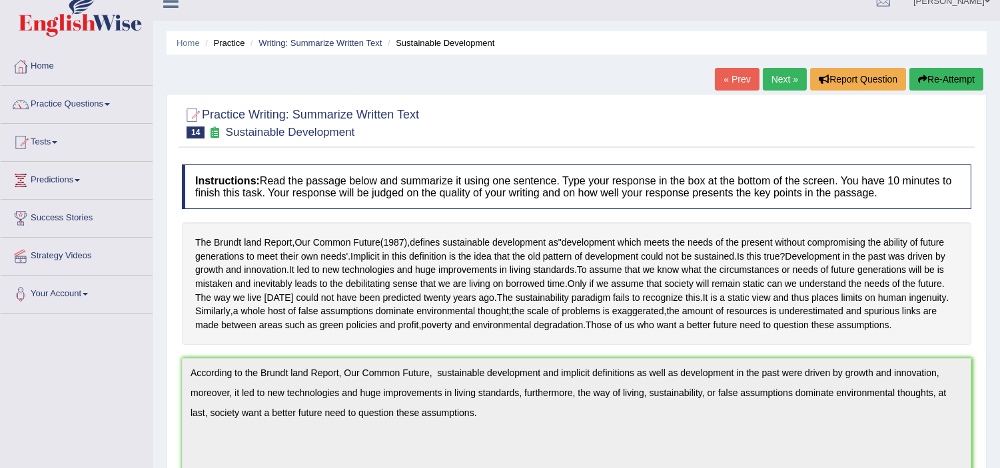
scroll to position [0, 0]
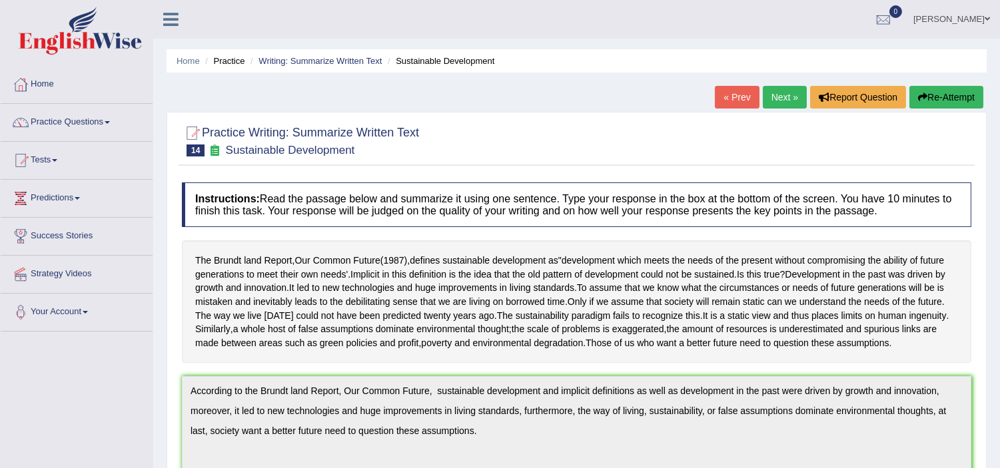
click at [773, 94] on link "Next »" at bounding box center [785, 97] width 44 height 23
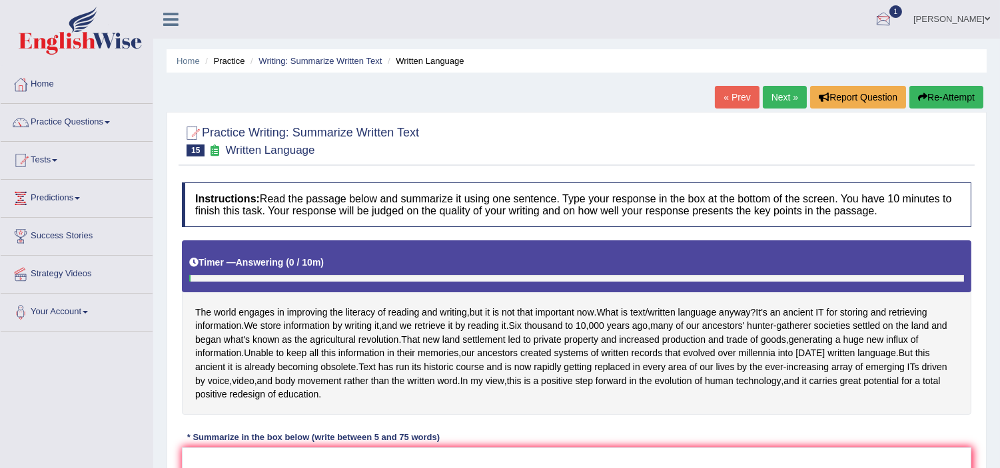
click at [893, 18] on div at bounding box center [883, 20] width 20 height 20
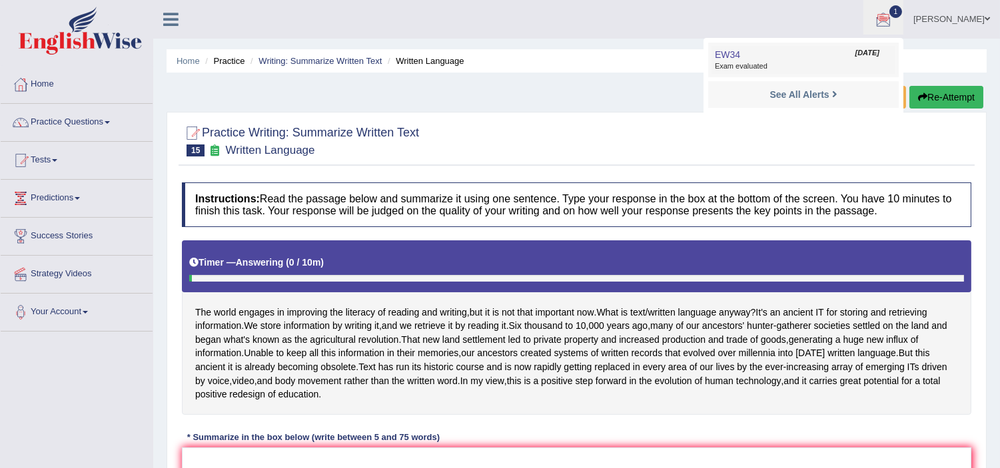
click at [779, 65] on span "Exam evaluated" at bounding box center [803, 66] width 177 height 11
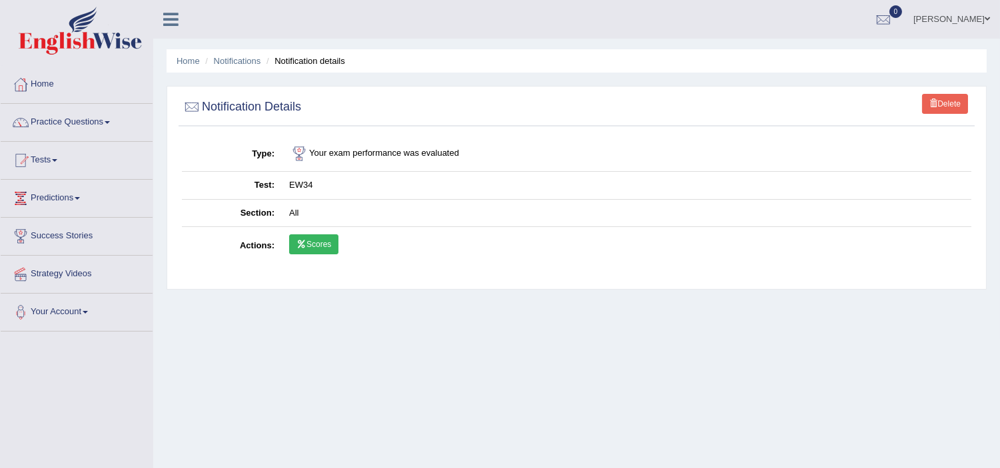
click at [324, 249] on link "Scores" at bounding box center [313, 244] width 49 height 20
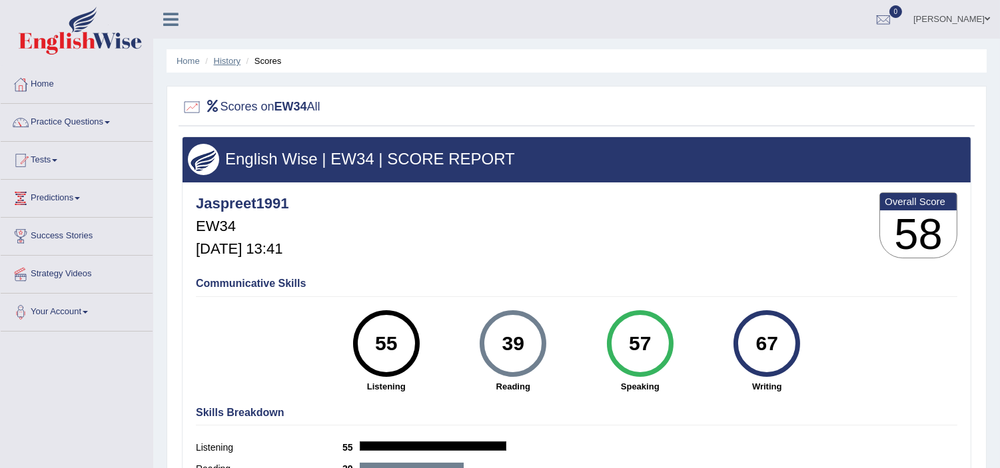
click at [224, 61] on link "History" at bounding box center [227, 61] width 27 height 10
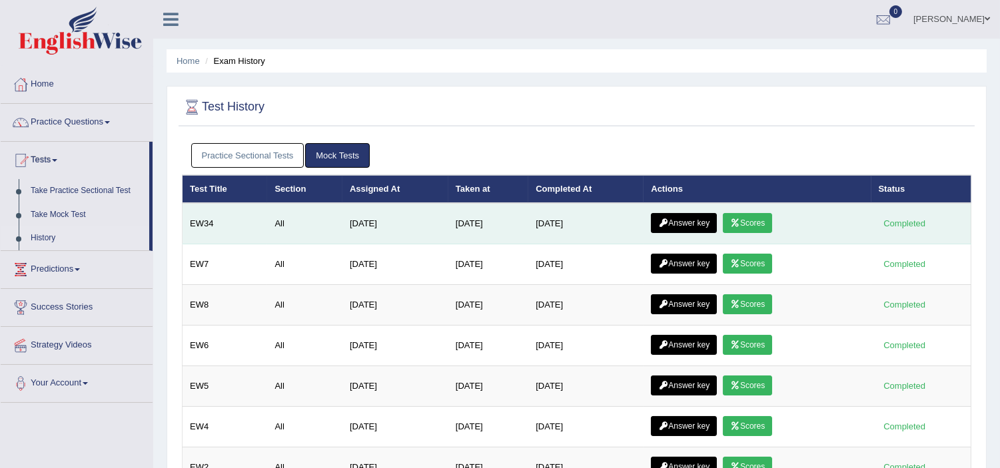
click at [698, 222] on link "Answer key" at bounding box center [684, 223] width 66 height 20
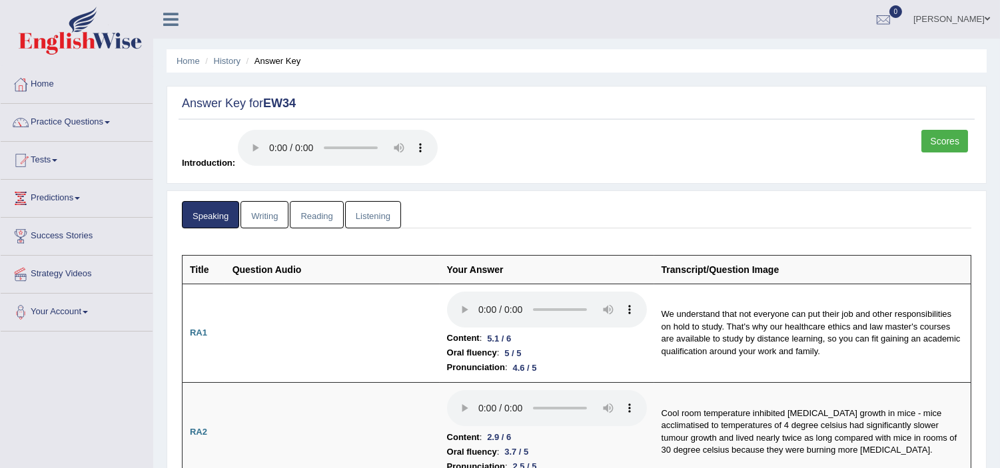
click at [271, 215] on link "Writing" at bounding box center [264, 214] width 48 height 27
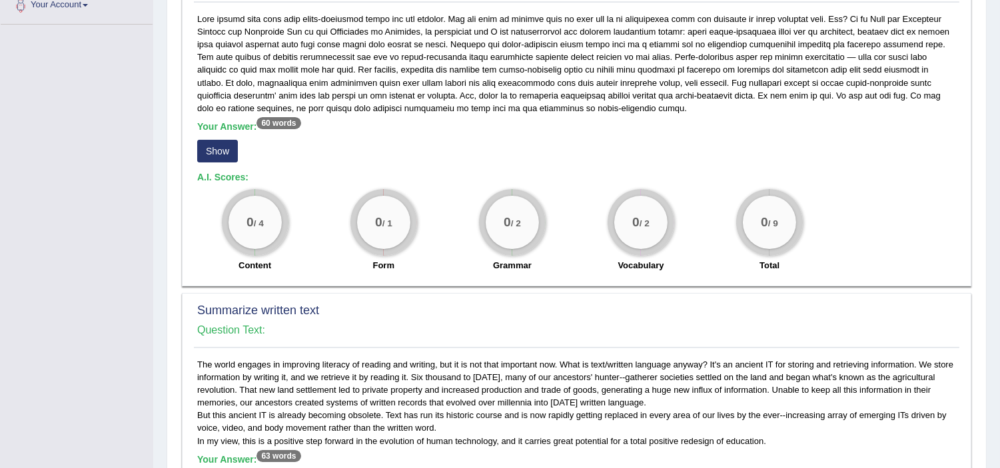
scroll to position [305, 0]
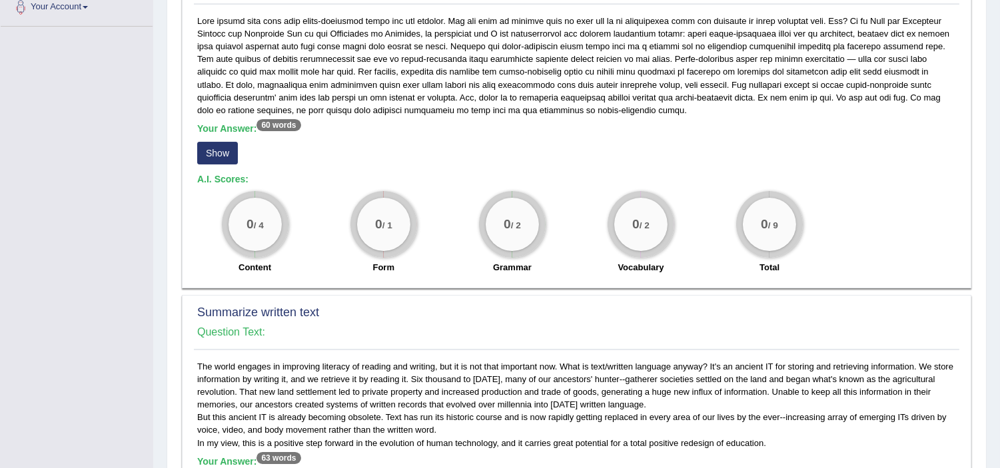
click at [224, 148] on button "Show" at bounding box center [217, 153] width 41 height 23
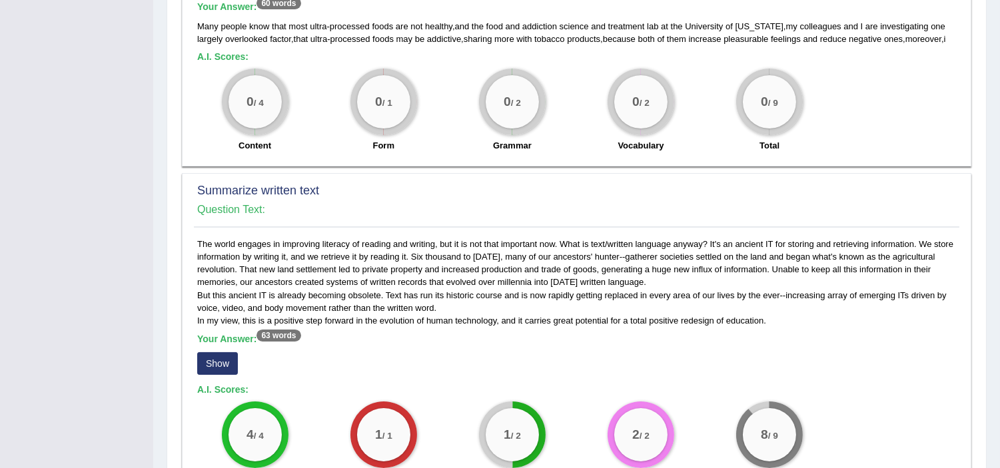
scroll to position [358, 0]
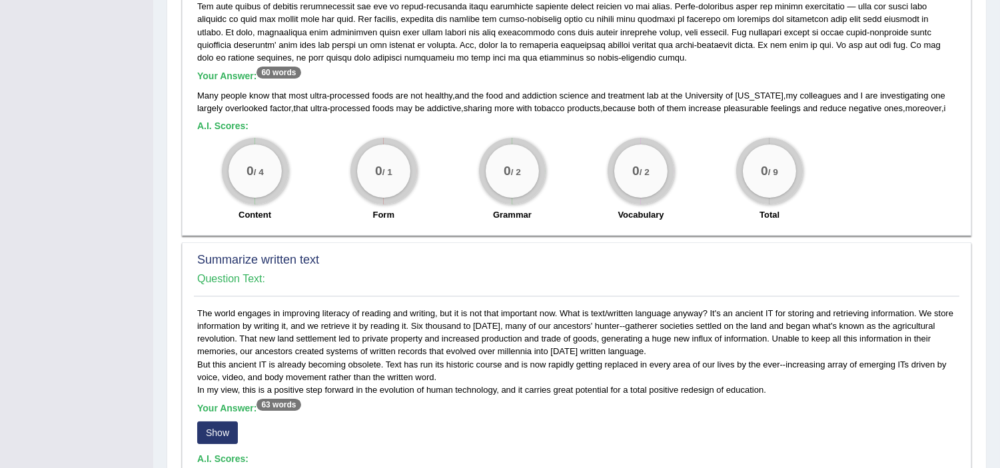
click at [211, 440] on button "Show" at bounding box center [217, 433] width 41 height 23
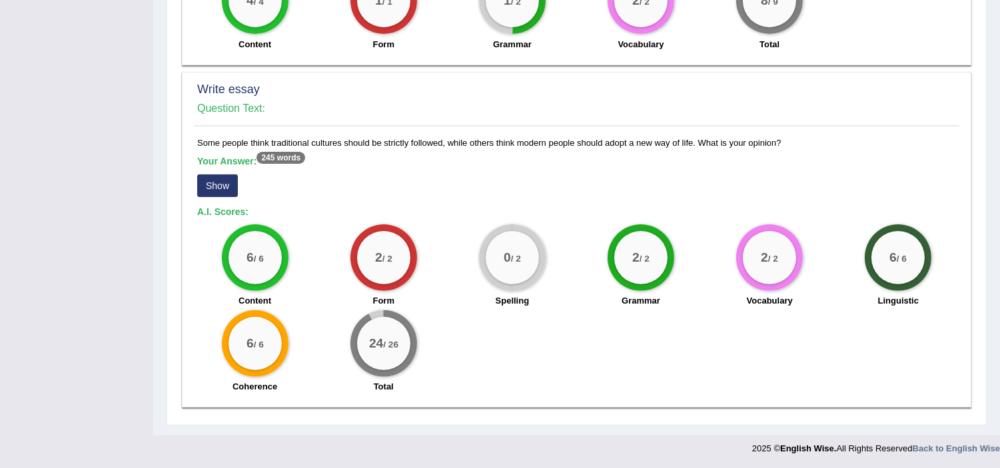
scroll to position [870, 0]
click at [218, 182] on button "Show" at bounding box center [217, 185] width 41 height 23
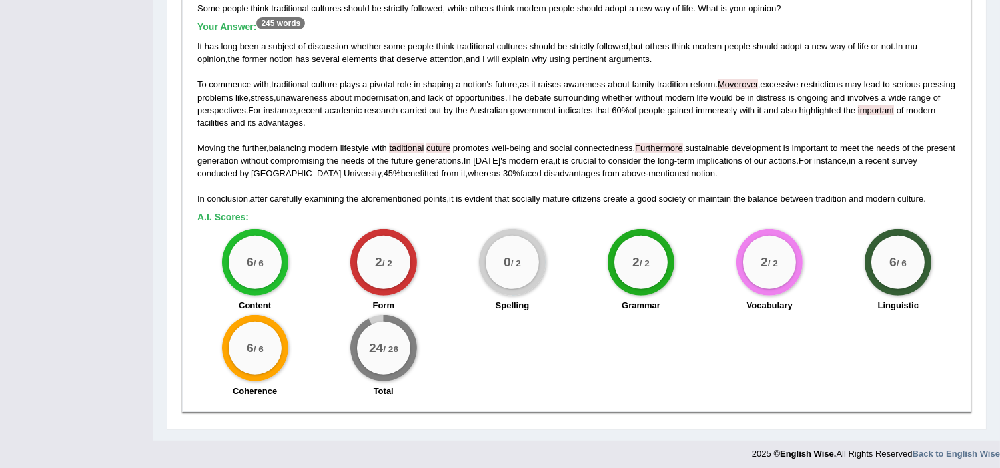
scroll to position [1010, 0]
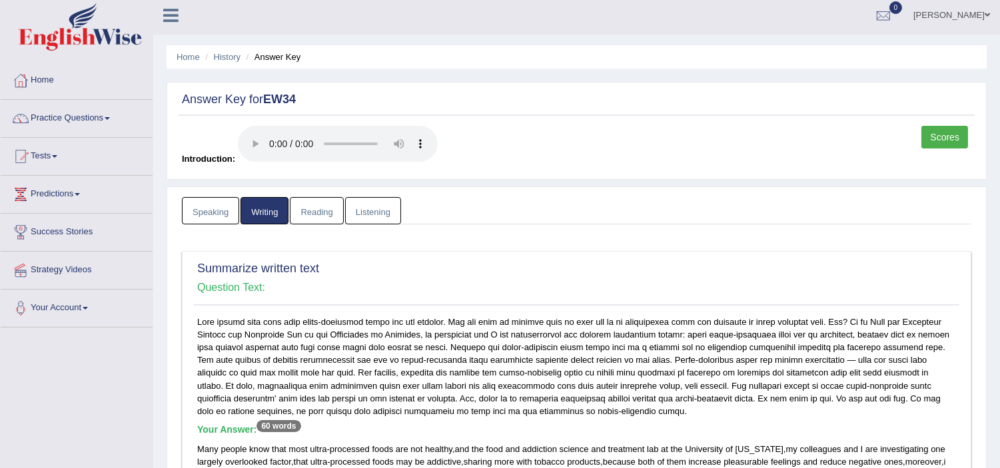
scroll to position [0, 0]
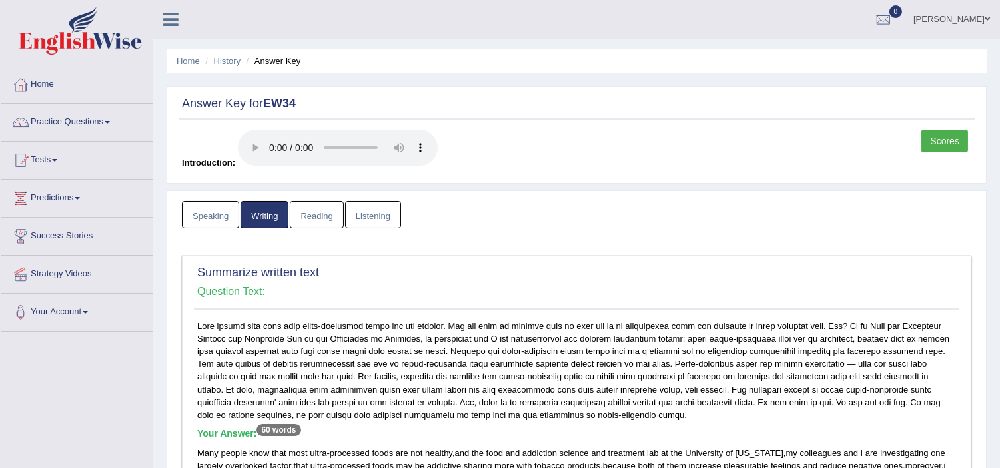
click at [316, 214] on link "Reading" at bounding box center [316, 214] width 53 height 27
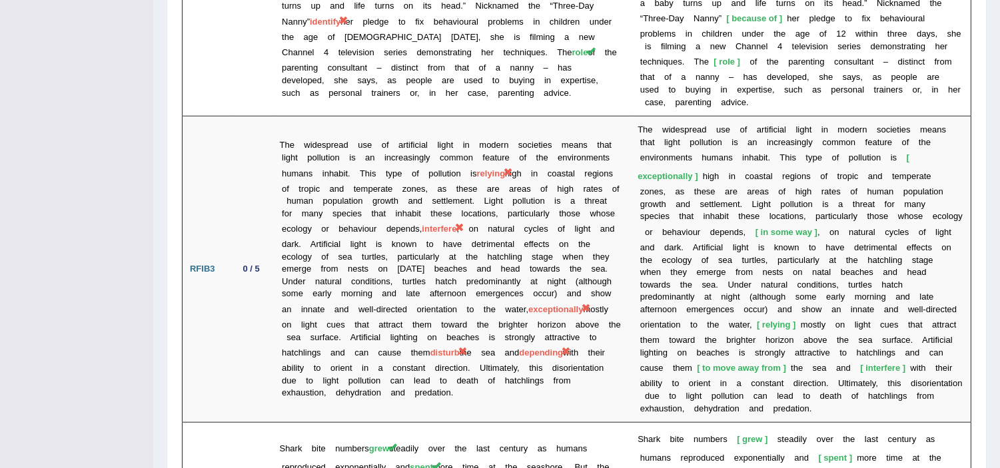
scroll to position [2435, 0]
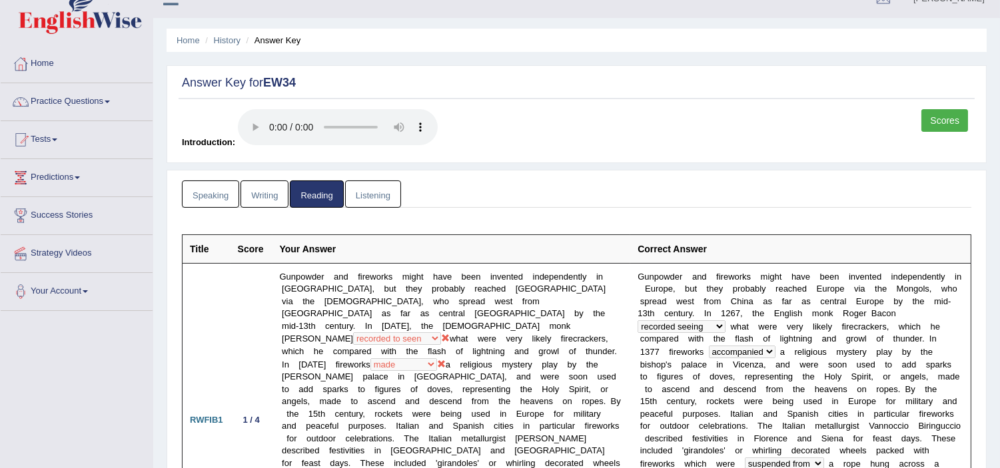
scroll to position [0, 0]
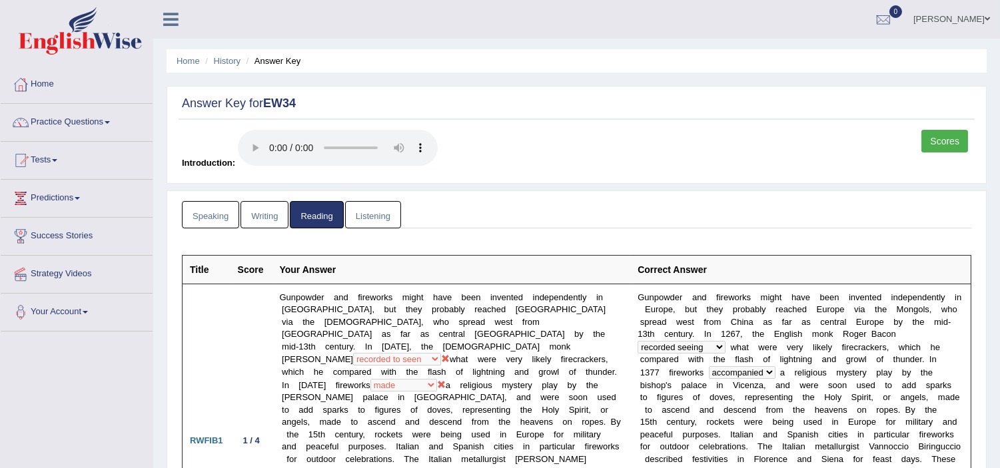
click at [370, 214] on link "Listening" at bounding box center [373, 214] width 56 height 27
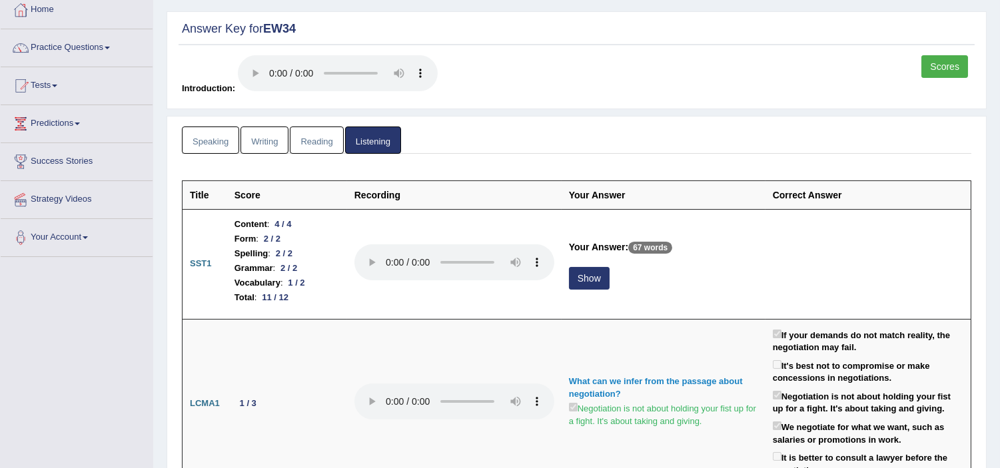
scroll to position [89, 0]
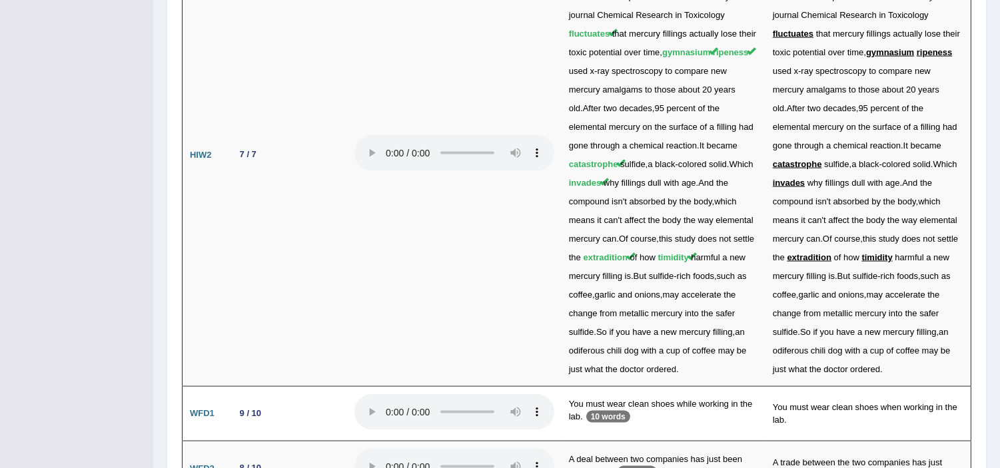
scroll to position [3484, 0]
